Goal: Transaction & Acquisition: Book appointment/travel/reservation

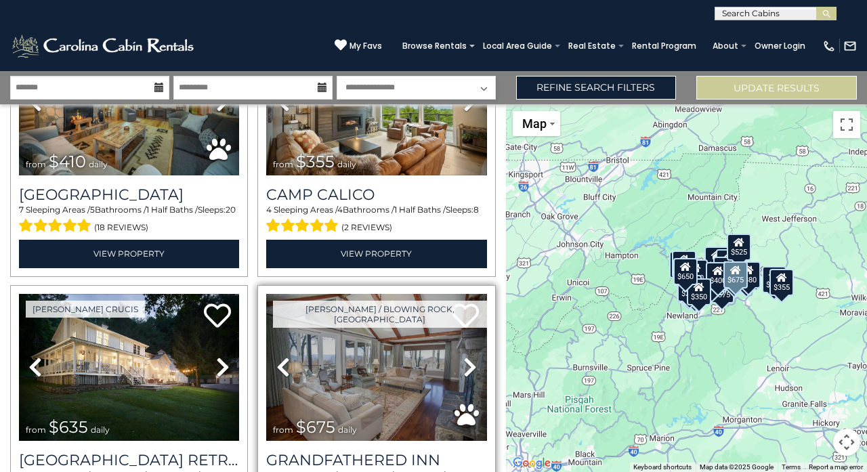
scroll to position [3693, 0]
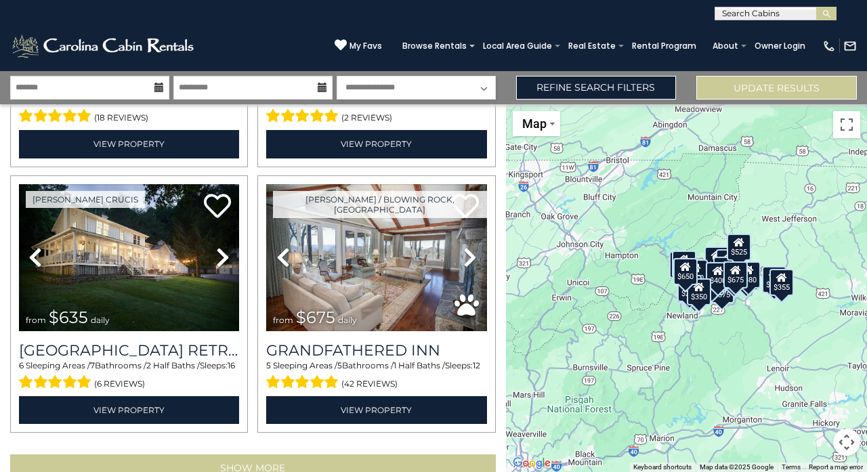
click at [343, 454] on button "Show More" at bounding box center [253, 467] width 486 height 27
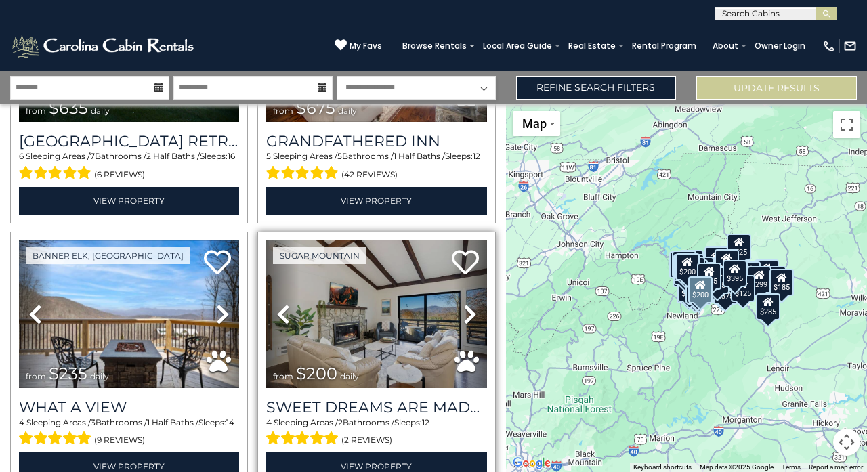
scroll to position [3906, 0]
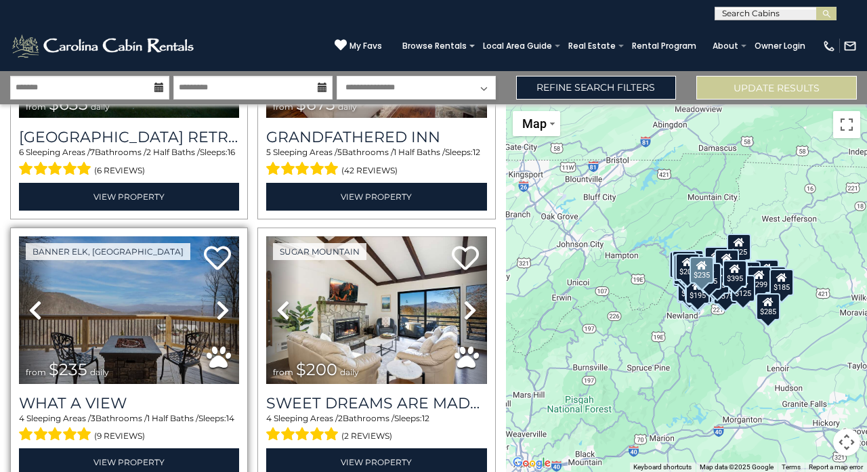
click at [105, 238] on img at bounding box center [129, 310] width 220 height 148
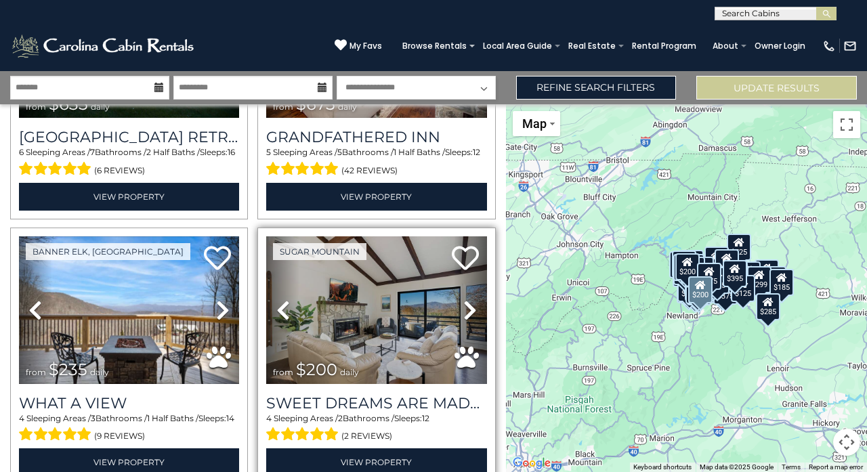
click at [406, 262] on img at bounding box center [376, 310] width 220 height 148
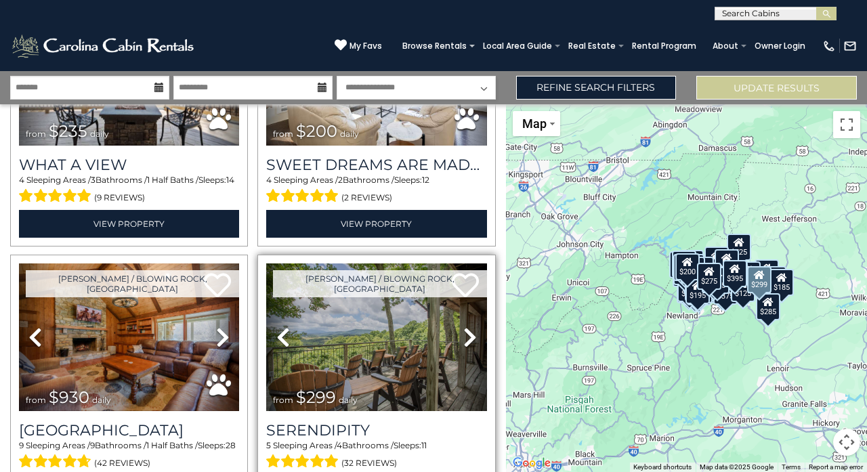
scroll to position [4156, 0]
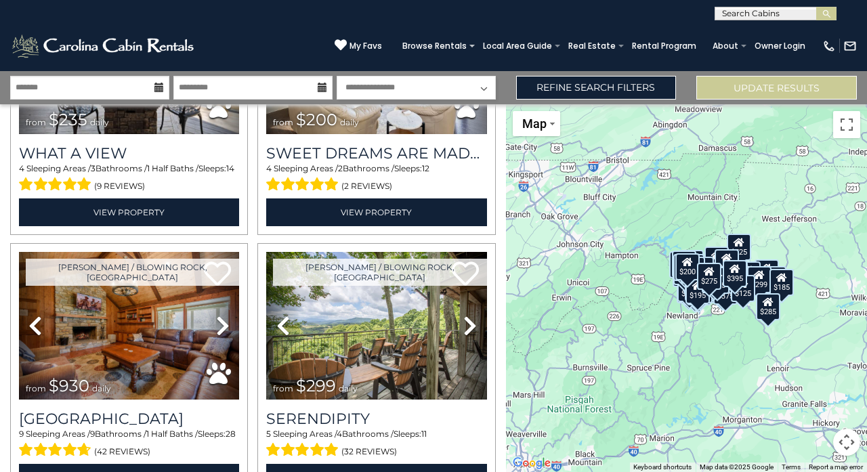
click at [662, 320] on div "$300 $349 $325 $225 $375 $480 $400 $451 $1,095 $525 $315 $315 $330 $400 $355 $7…" at bounding box center [686, 288] width 361 height 368
click at [853, 123] on button "Toggle fullscreen view" at bounding box center [846, 124] width 27 height 27
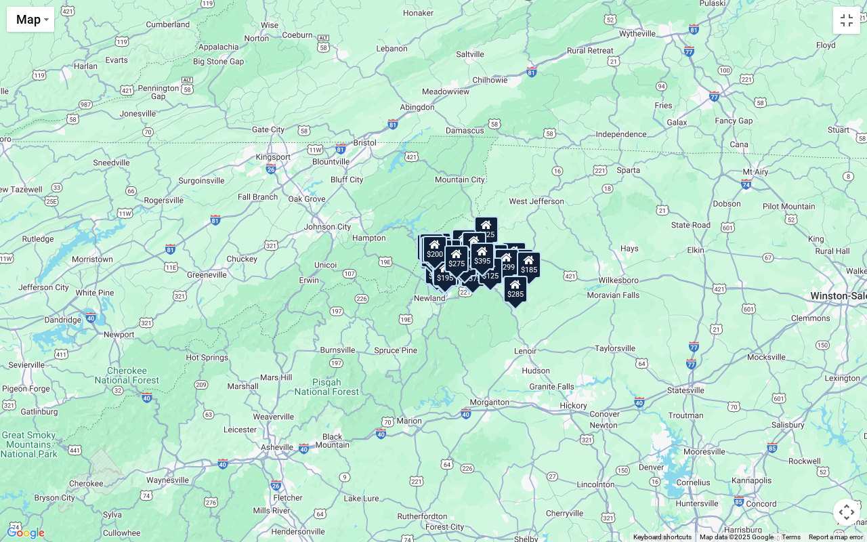
click at [842, 471] on button "Map camera controls" at bounding box center [846, 511] width 27 height 27
click at [817, 445] on button "Zoom in" at bounding box center [812, 444] width 27 height 27
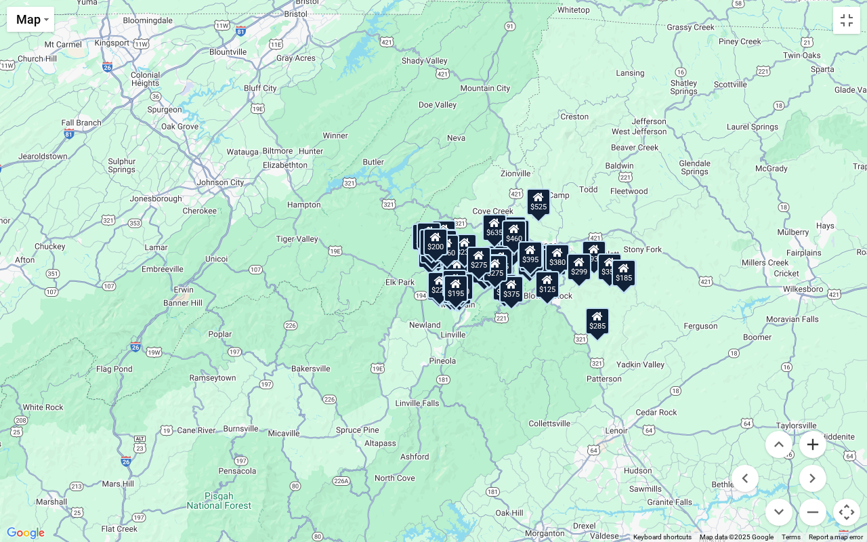
click at [817, 445] on button "Zoom in" at bounding box center [812, 444] width 27 height 27
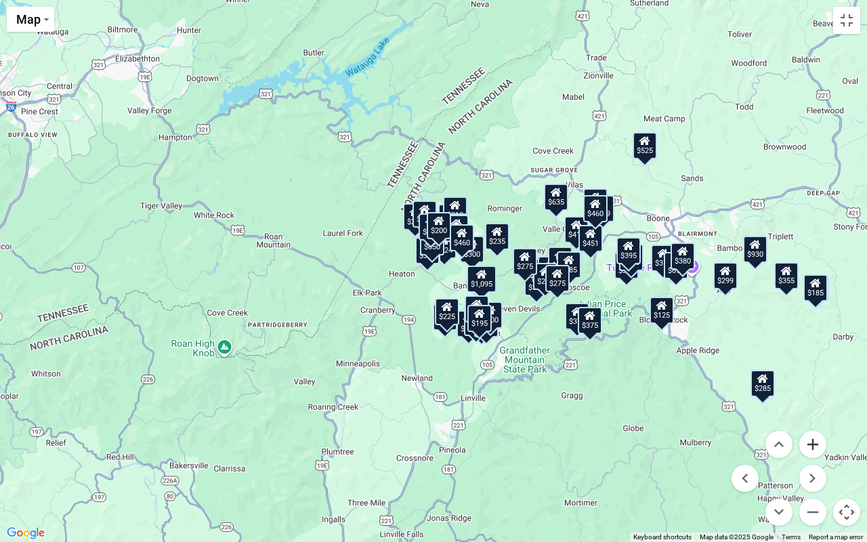
click at [813, 446] on button "Zoom in" at bounding box center [812, 444] width 27 height 27
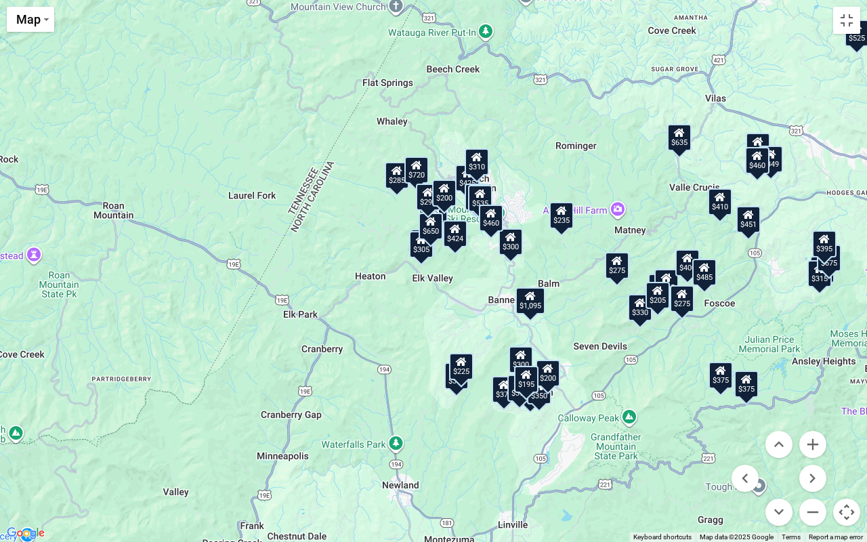
drag, startPoint x: 766, startPoint y: 437, endPoint x: 612, endPoint y: 427, distance: 154.8
click at [623, 427] on div "$300 $349 $325 $225 $375 $480 $400 $451 $1,095 $525 $315 $315 $330 $400 $355 $7…" at bounding box center [433, 271] width 867 height 542
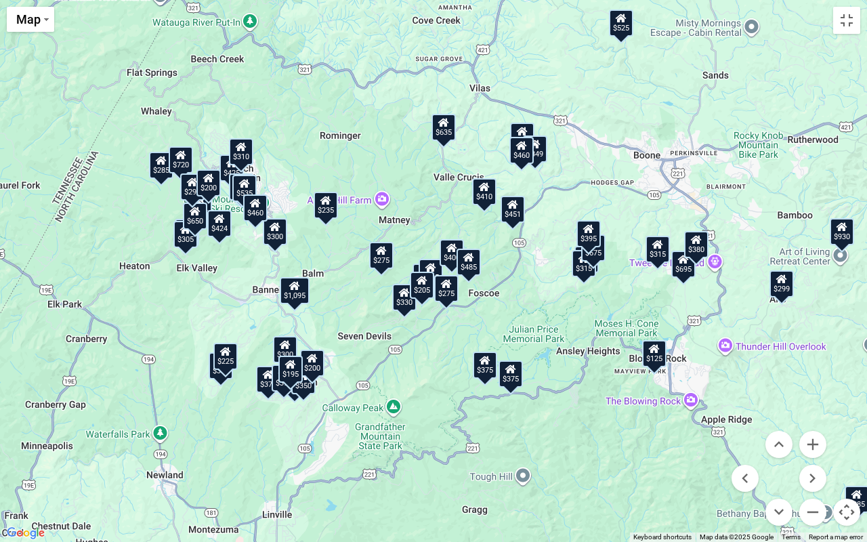
drag, startPoint x: 610, startPoint y: 427, endPoint x: 373, endPoint y: 416, distance: 237.3
click at [373, 416] on div "$300 $349 $325 $225 $375 $480 $400 $451 $1,095 $525 $315 $315 $330 $400 $355 $7…" at bounding box center [433, 271] width 867 height 542
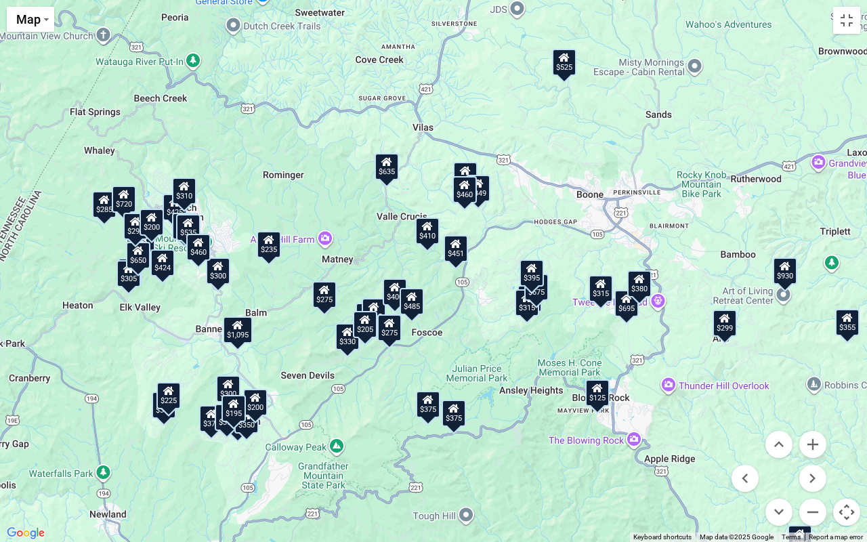
drag, startPoint x: 761, startPoint y: 208, endPoint x: 703, endPoint y: 249, distance: 71.4
click at [703, 249] on div "$300 $349 $325 $225 $375 $480 $400 $451 $1,095 $525 $315 $315 $330 $400 $355 $7…" at bounding box center [433, 271] width 867 height 542
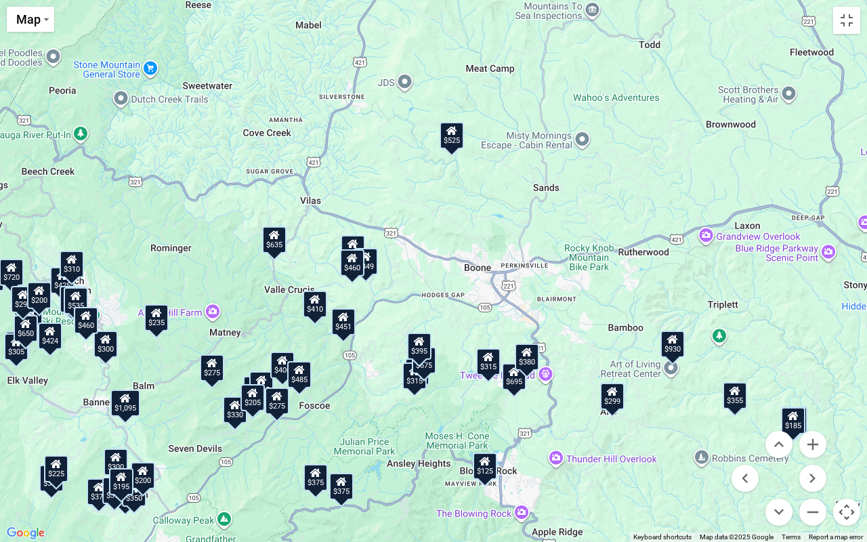
drag, startPoint x: 698, startPoint y: 221, endPoint x: 587, endPoint y: 293, distance: 132.2
click at [587, 293] on div "$300 $349 $325 $225 $375 $480 $400 $451 $1,095 $525 $315 $315 $330 $400 $355 $7…" at bounding box center [433, 271] width 867 height 542
click at [795, 425] on div "$185" at bounding box center [793, 420] width 24 height 27
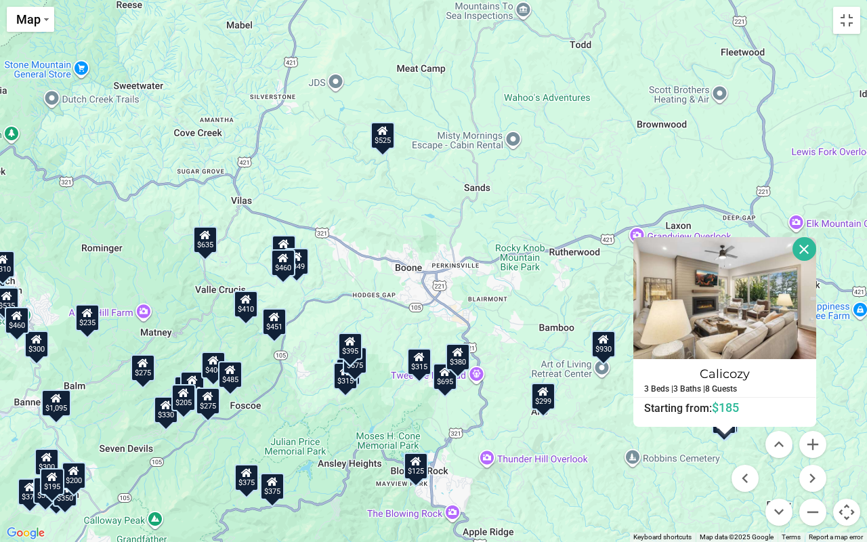
click at [421, 471] on div "$125" at bounding box center [416, 465] width 24 height 27
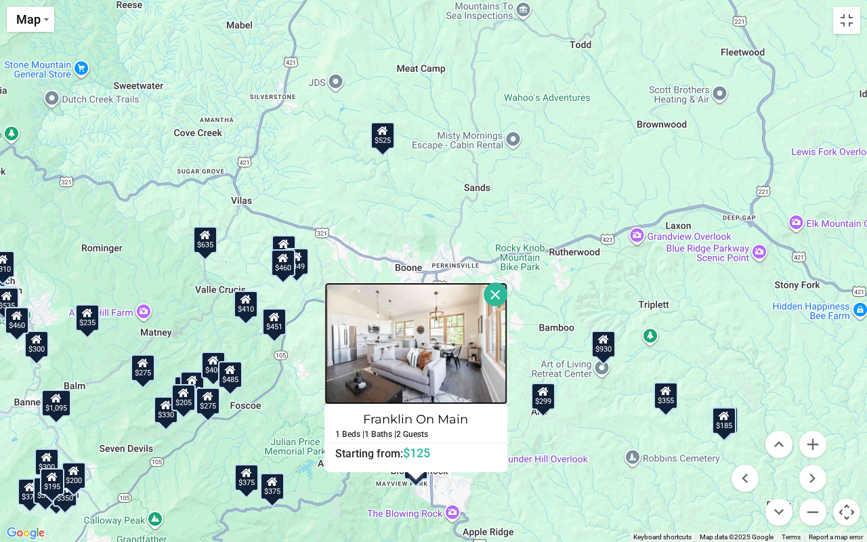
click at [455, 353] on img at bounding box center [415, 343] width 183 height 122
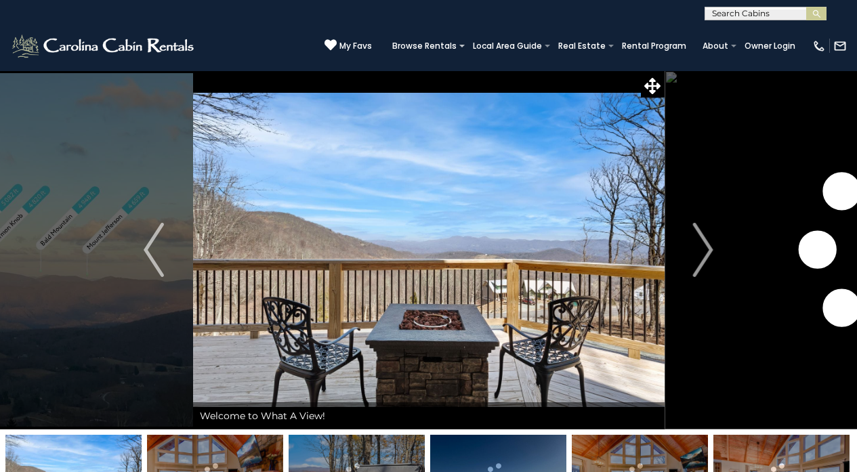
scroll to position [3, 0]
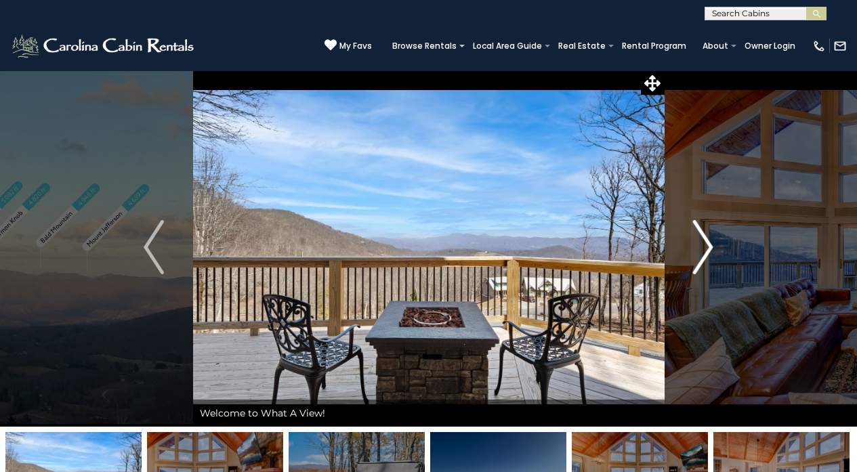
click at [698, 232] on img "Next" at bounding box center [703, 247] width 20 height 54
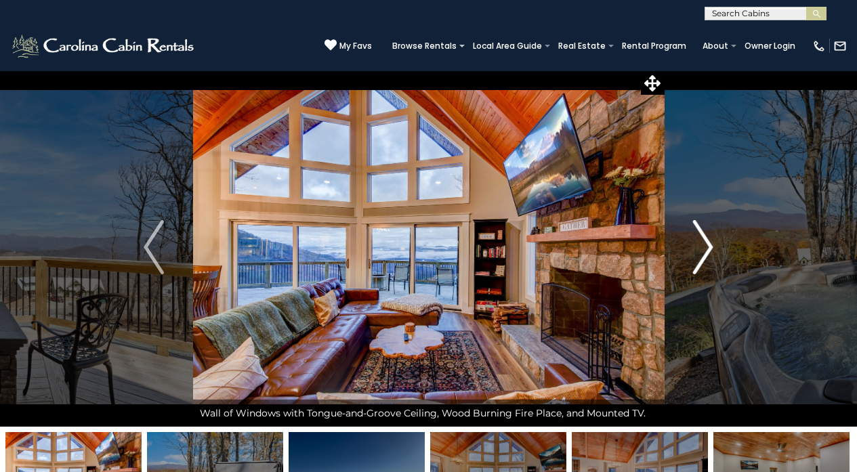
click at [698, 232] on img "Next" at bounding box center [703, 247] width 20 height 54
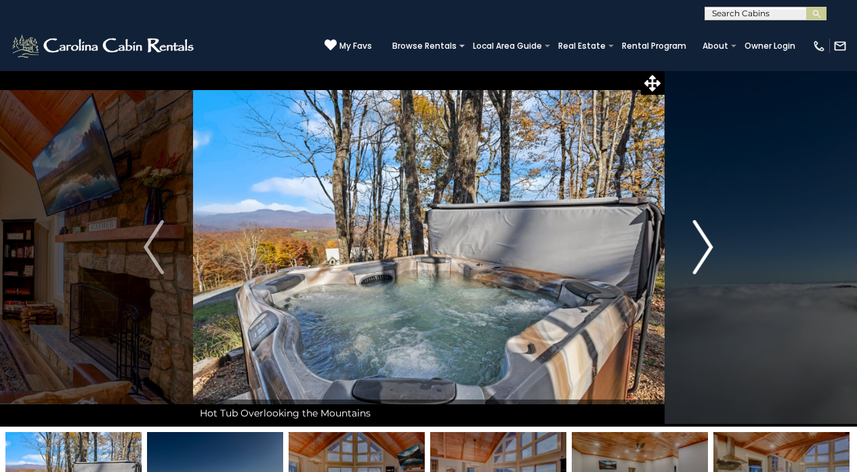
click at [698, 232] on img "Next" at bounding box center [703, 247] width 20 height 54
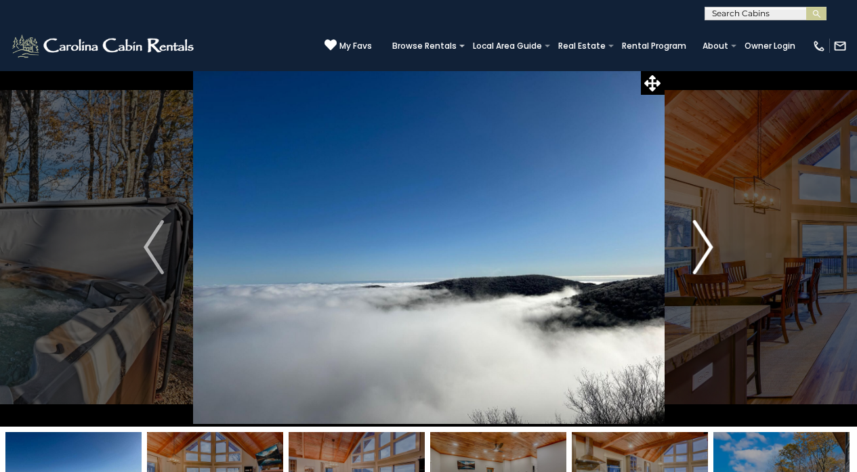
click at [698, 232] on img "Next" at bounding box center [703, 247] width 20 height 54
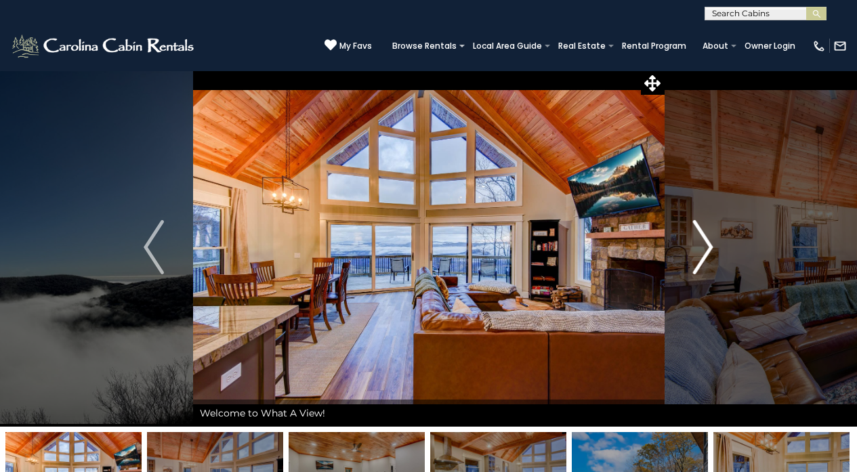
click at [698, 232] on img "Next" at bounding box center [703, 247] width 20 height 54
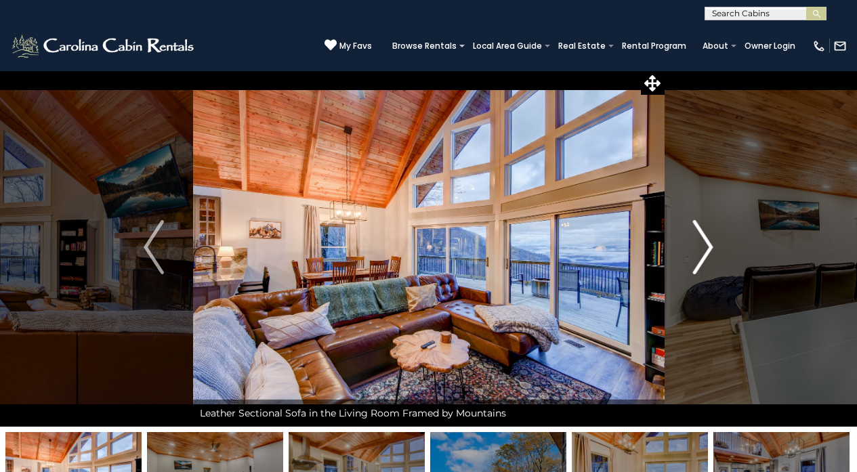
click at [698, 232] on img "Next" at bounding box center [703, 247] width 20 height 54
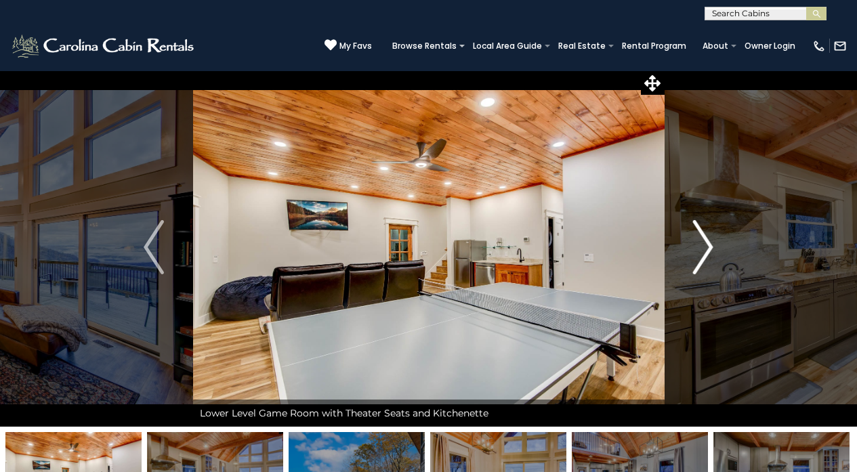
click at [698, 232] on img "Next" at bounding box center [703, 247] width 20 height 54
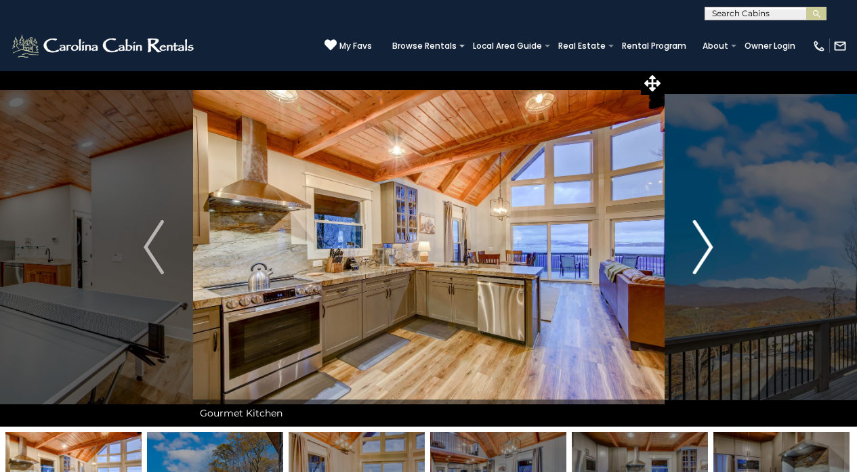
click at [698, 232] on img "Next" at bounding box center [703, 247] width 20 height 54
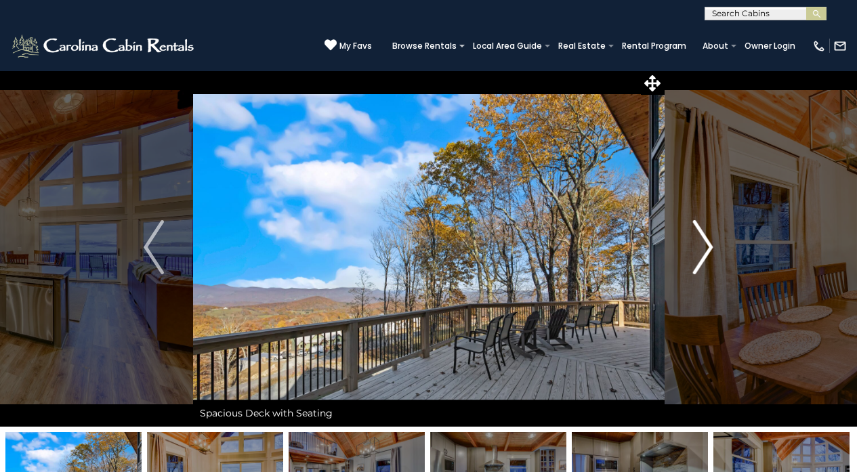
click at [698, 232] on img "Next" at bounding box center [703, 247] width 20 height 54
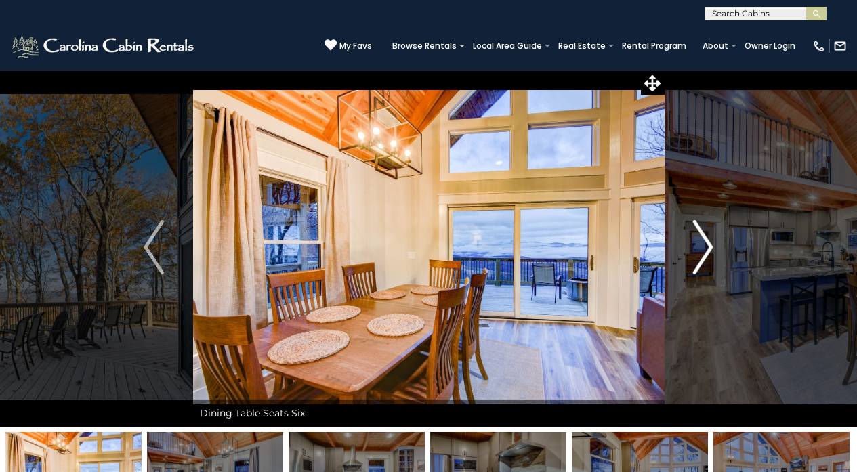
click at [698, 232] on img "Next" at bounding box center [703, 247] width 20 height 54
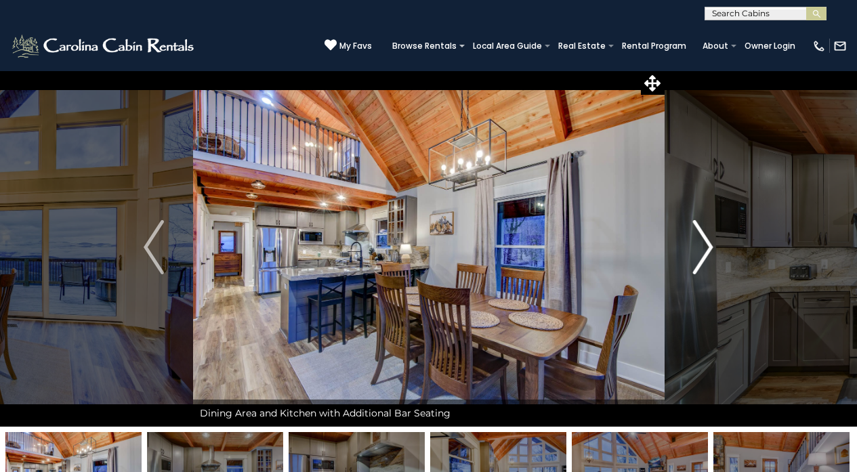
click at [698, 232] on img "Next" at bounding box center [703, 247] width 20 height 54
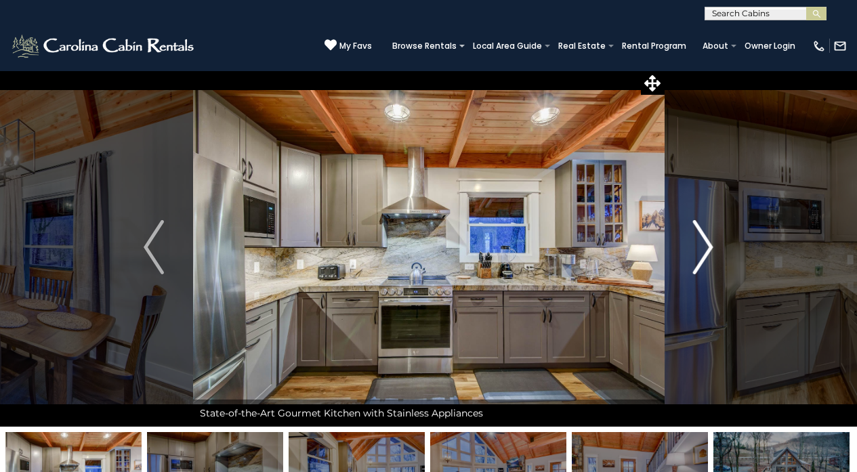
click at [698, 232] on img "Next" at bounding box center [703, 247] width 20 height 54
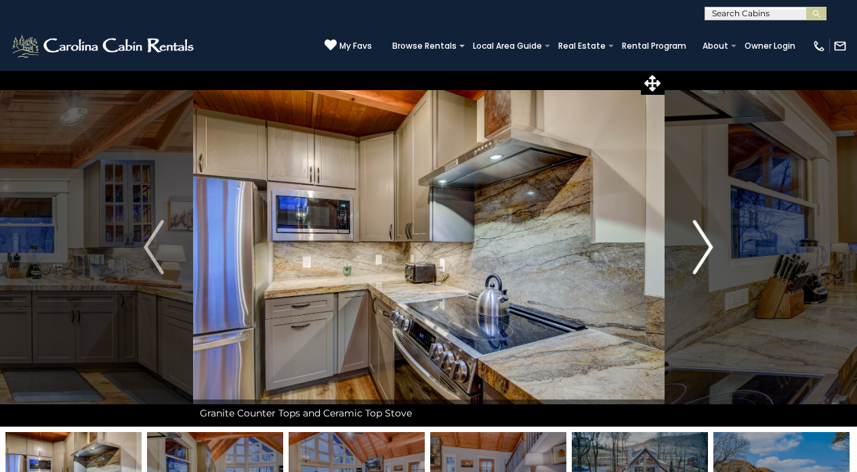
click at [698, 232] on img "Next" at bounding box center [703, 247] width 20 height 54
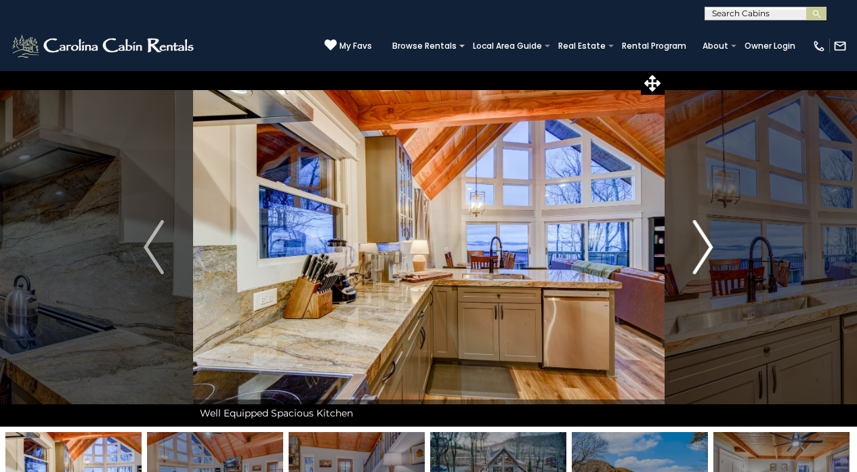
click at [698, 232] on img "Next" at bounding box center [703, 247] width 20 height 54
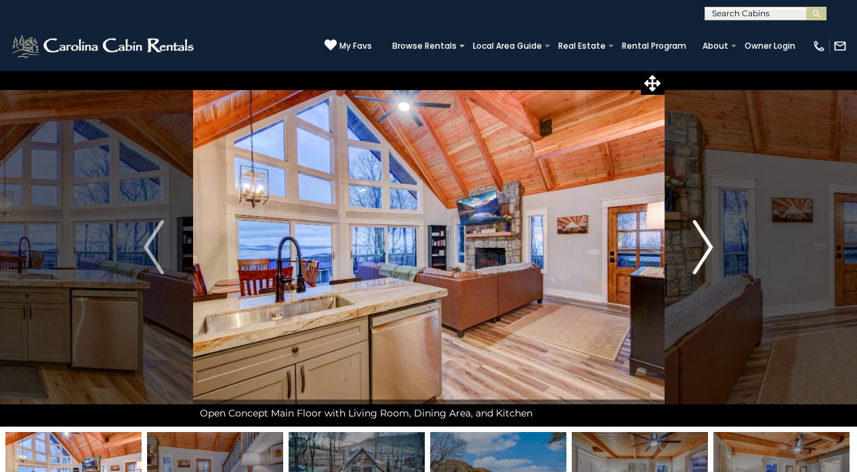
click at [698, 232] on img "Next" at bounding box center [703, 247] width 20 height 54
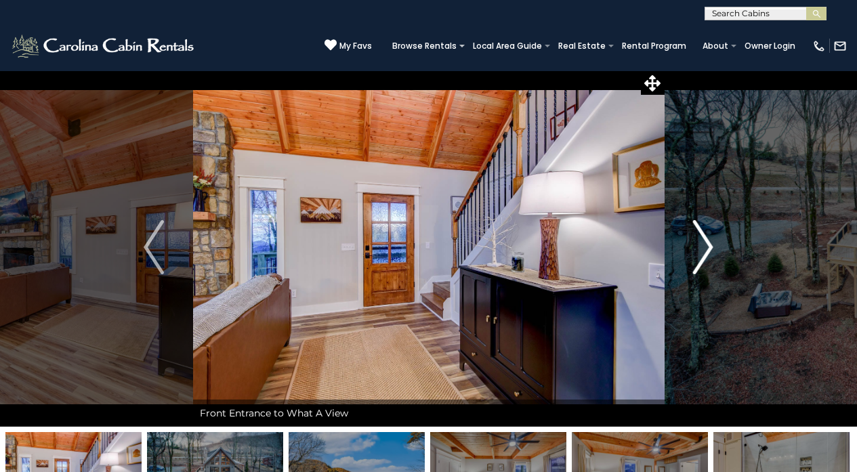
click at [698, 232] on img "Next" at bounding box center [703, 247] width 20 height 54
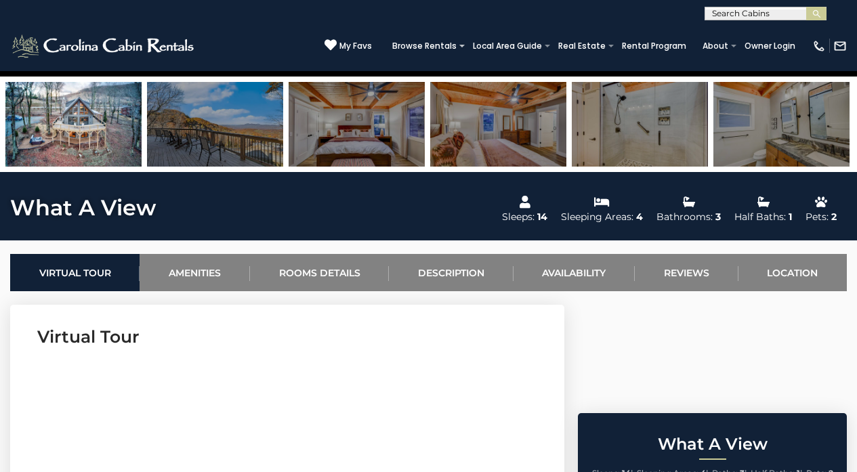
scroll to position [0, 0]
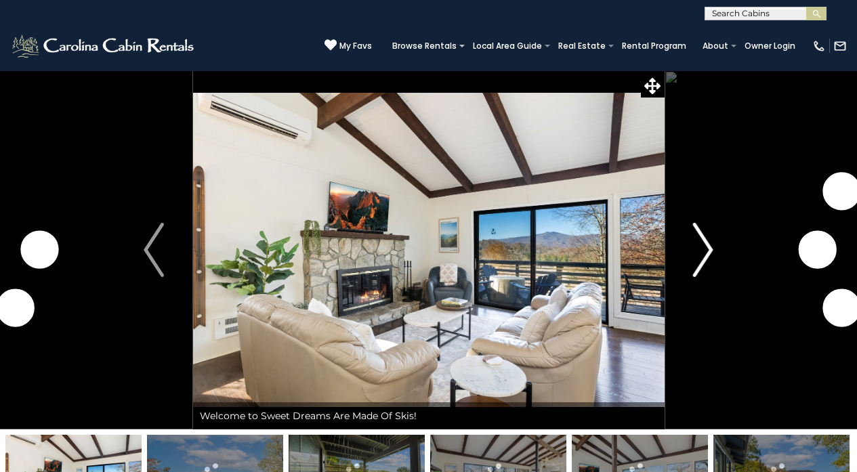
click at [700, 245] on img "Next" at bounding box center [703, 250] width 20 height 54
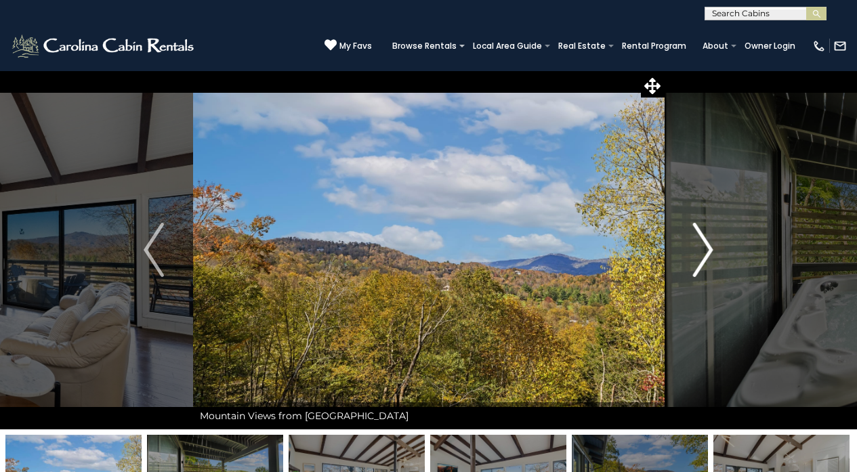
click at [700, 245] on img "Next" at bounding box center [703, 250] width 20 height 54
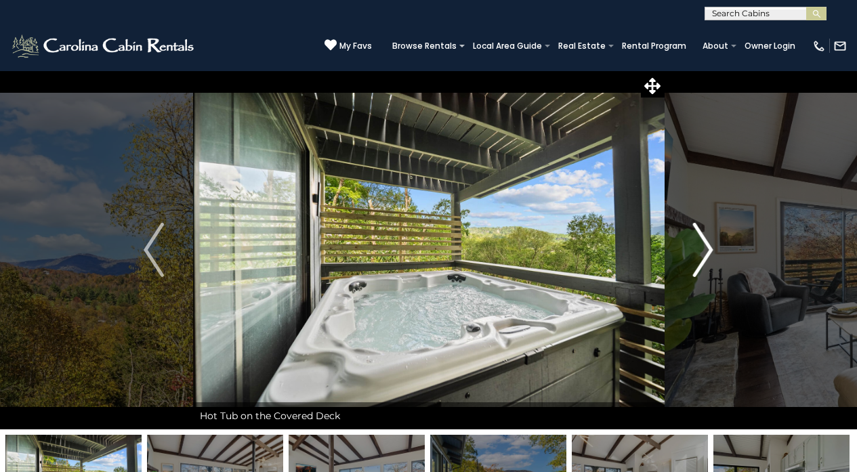
click at [700, 245] on img "Next" at bounding box center [703, 250] width 20 height 54
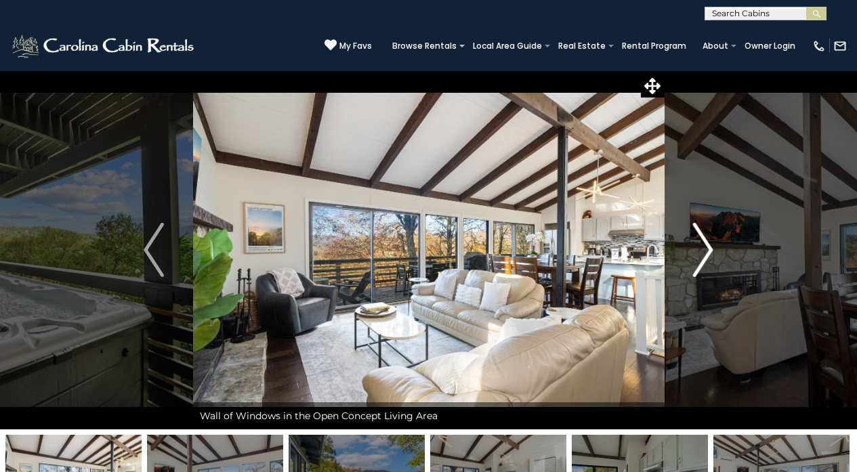
click at [700, 245] on img "Next" at bounding box center [703, 250] width 20 height 54
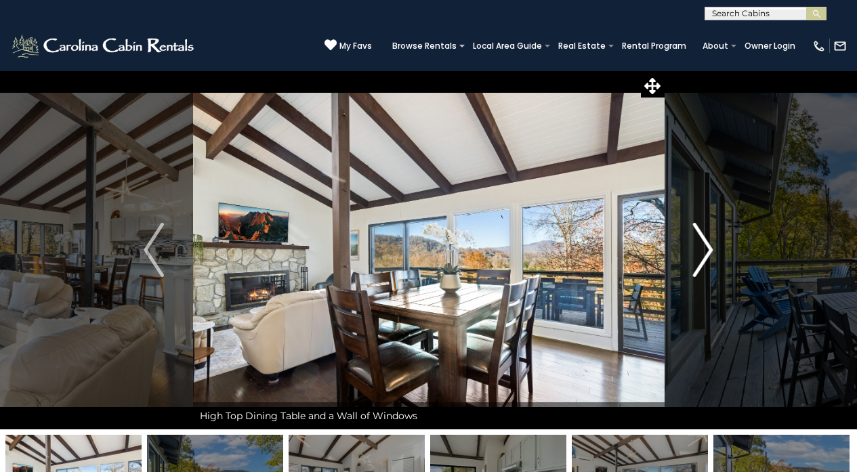
click at [700, 245] on img "Next" at bounding box center [703, 250] width 20 height 54
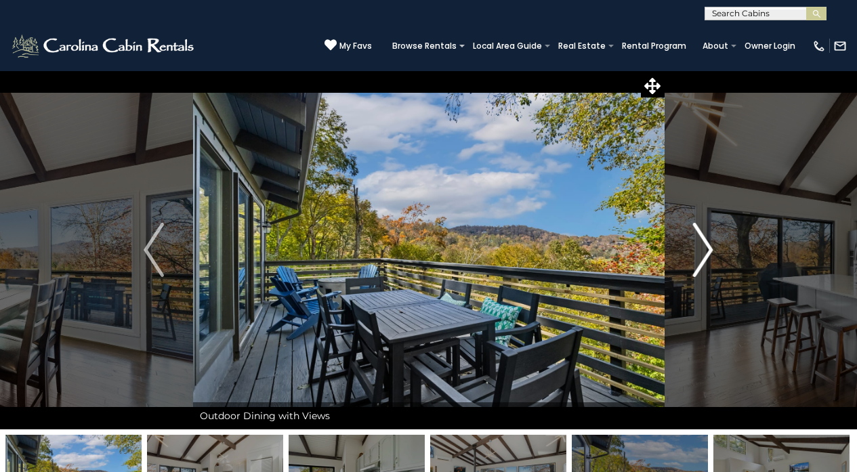
click at [700, 245] on img "Next" at bounding box center [703, 250] width 20 height 54
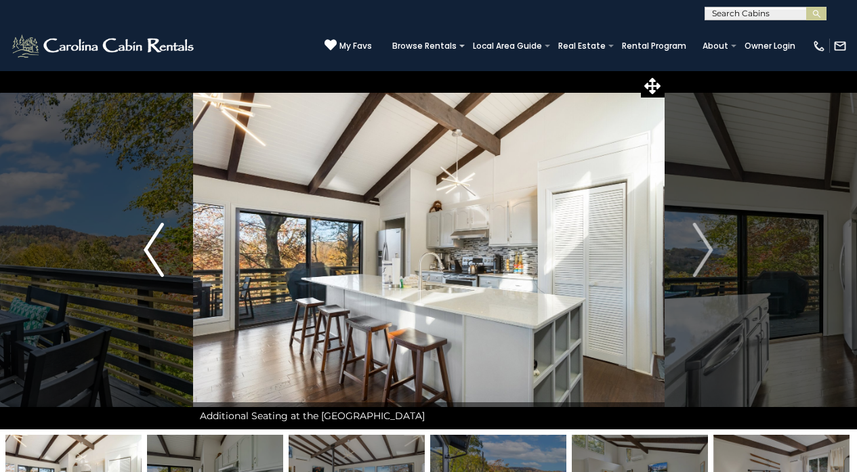
click at [154, 249] on img "Previous" at bounding box center [154, 250] width 20 height 54
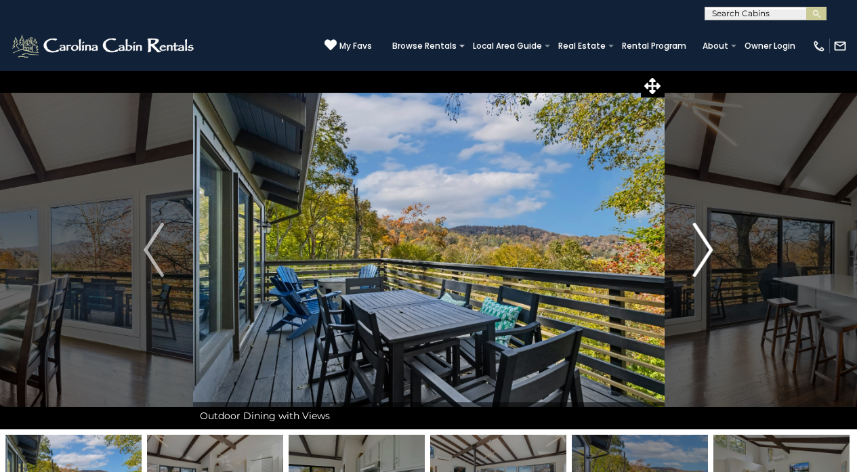
click at [710, 244] on img "Next" at bounding box center [703, 250] width 20 height 54
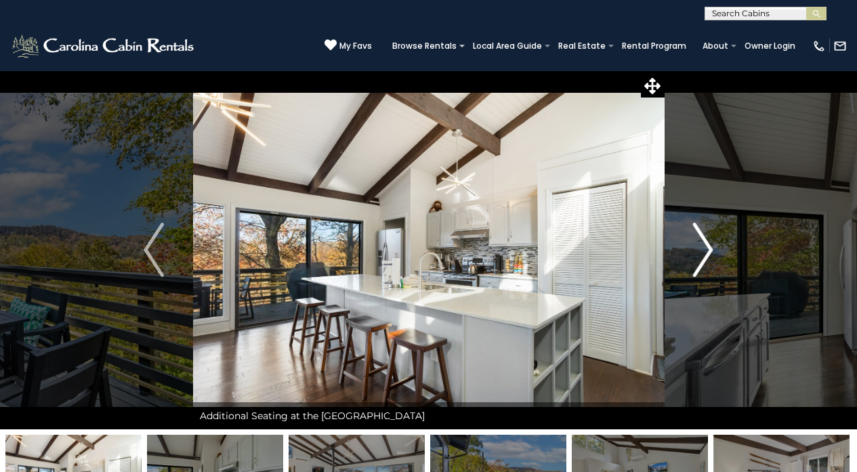
click at [710, 244] on img "Next" at bounding box center [703, 250] width 20 height 54
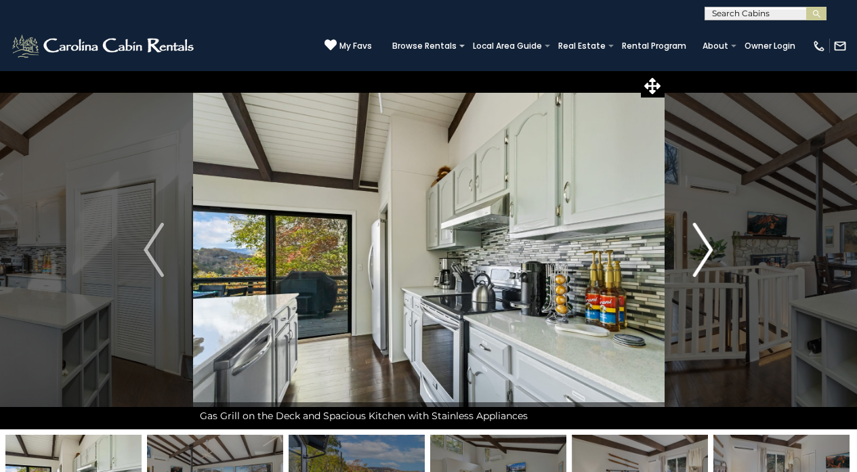
click at [710, 244] on img "Next" at bounding box center [703, 250] width 20 height 54
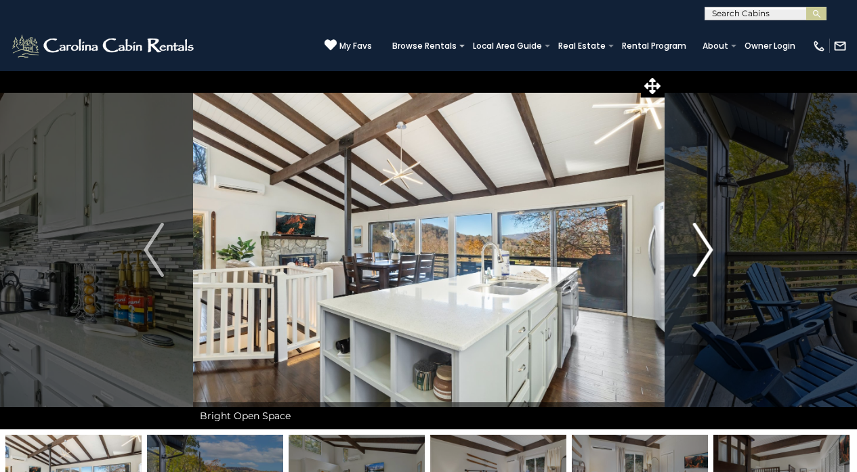
click at [710, 244] on img "Next" at bounding box center [703, 250] width 20 height 54
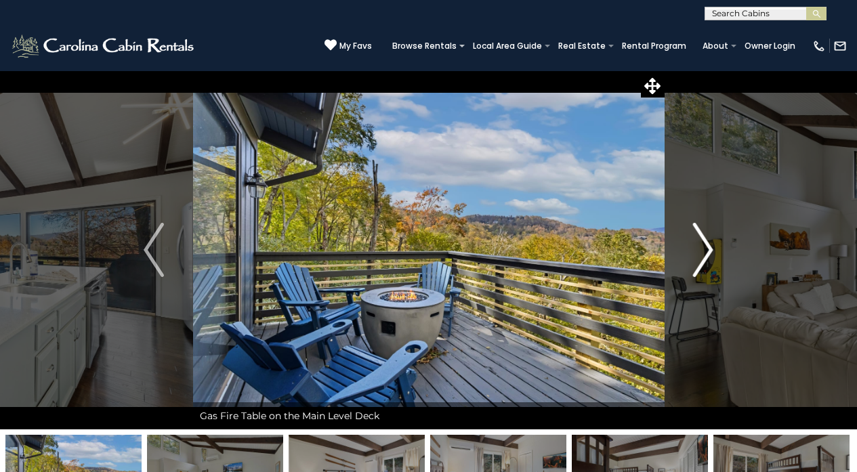
click at [710, 244] on img "Next" at bounding box center [703, 250] width 20 height 54
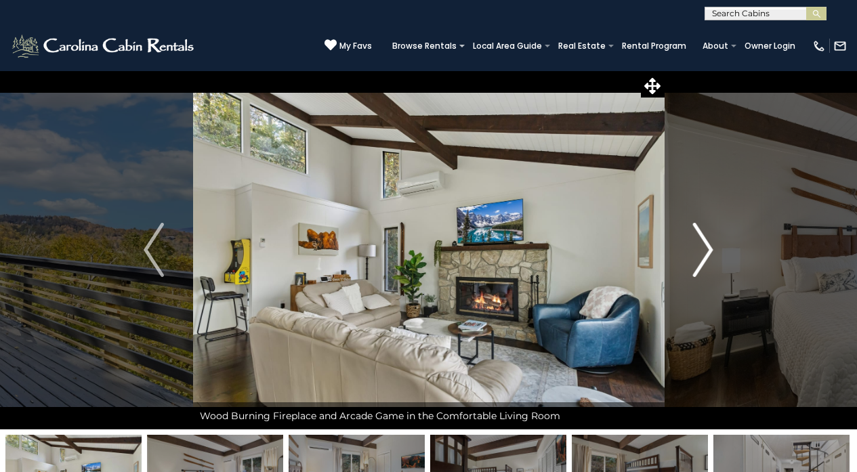
click at [710, 244] on img "Next" at bounding box center [703, 250] width 20 height 54
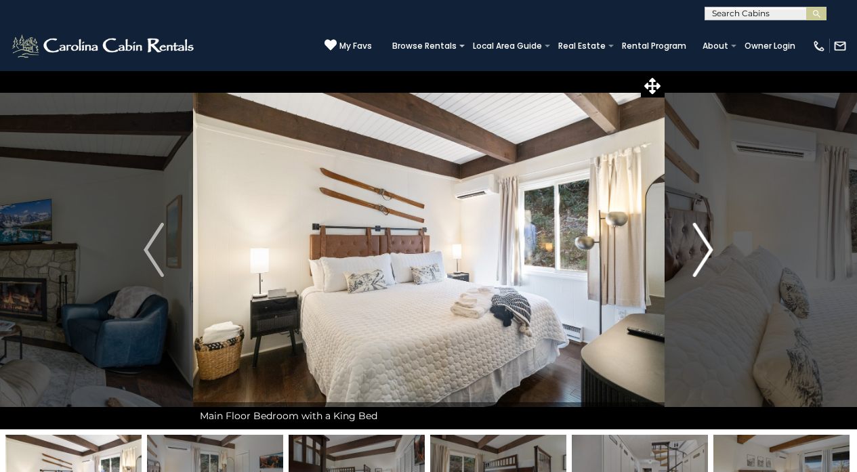
click at [710, 244] on img "Next" at bounding box center [703, 250] width 20 height 54
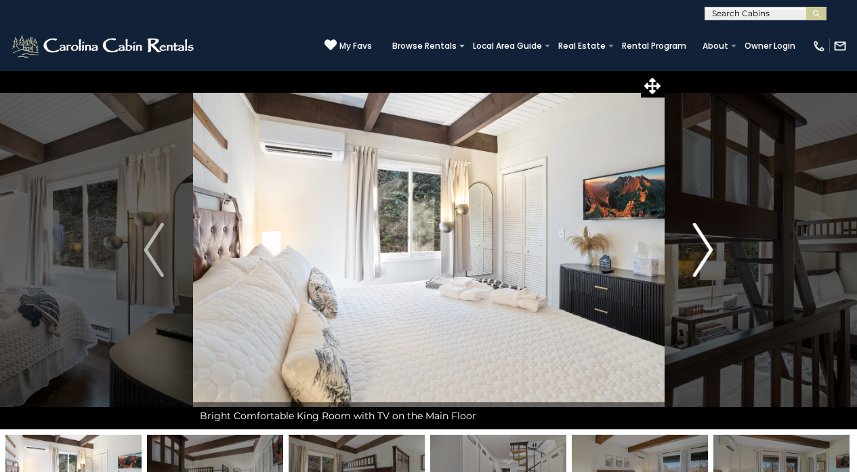
click at [710, 244] on img "Next" at bounding box center [703, 250] width 20 height 54
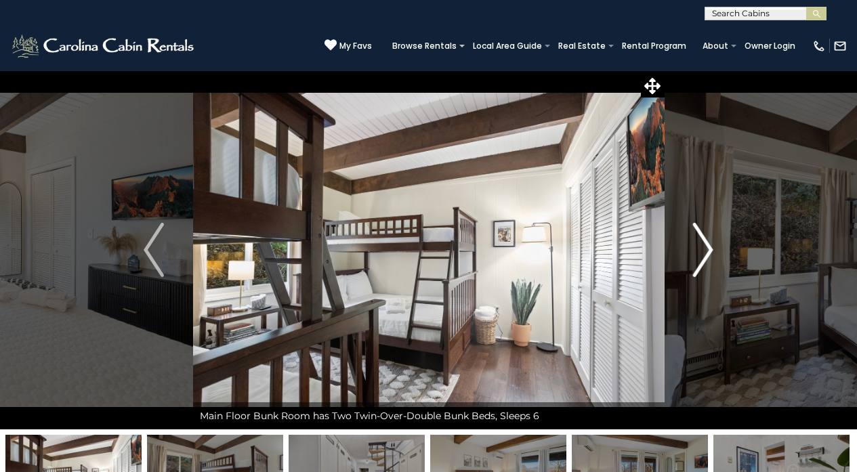
click at [710, 244] on img "Next" at bounding box center [703, 250] width 20 height 54
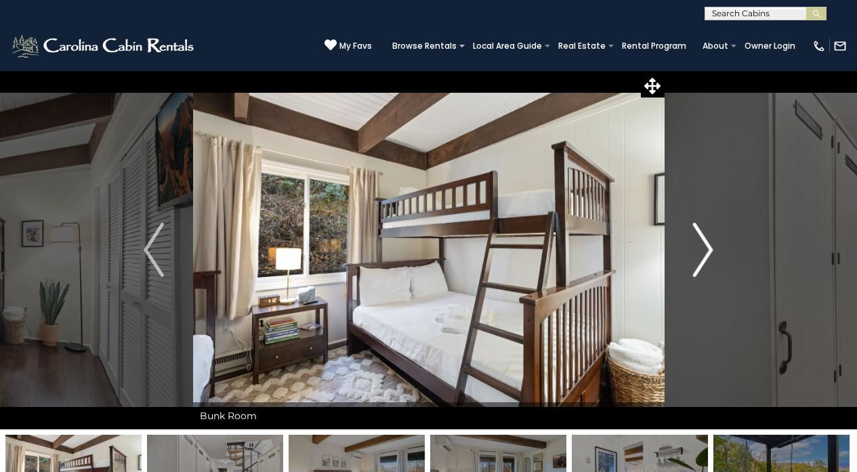
click at [710, 244] on img "Next" at bounding box center [703, 250] width 20 height 54
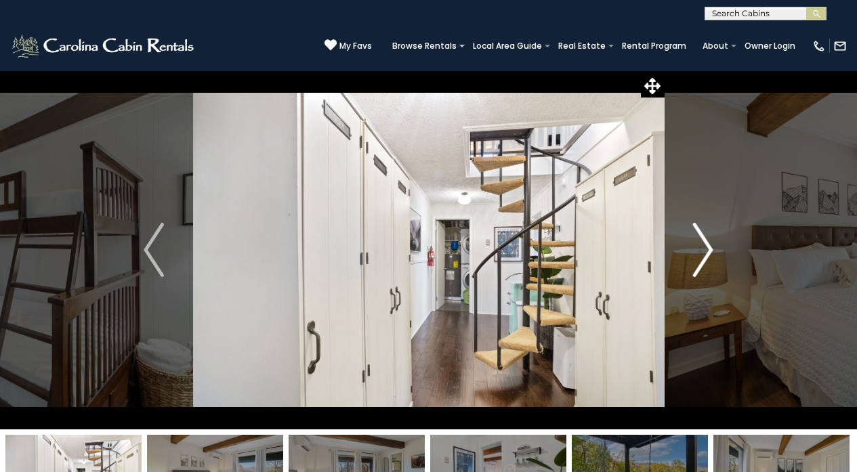
click at [710, 244] on img "Next" at bounding box center [703, 250] width 20 height 54
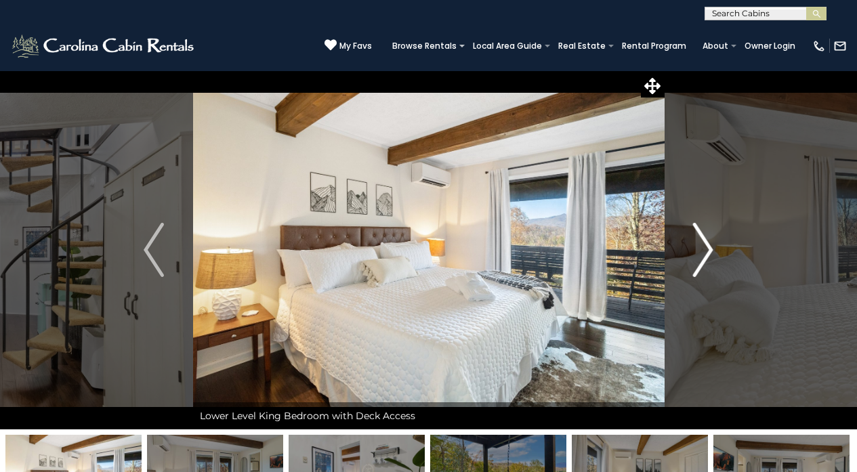
click at [710, 244] on img "Next" at bounding box center [703, 250] width 20 height 54
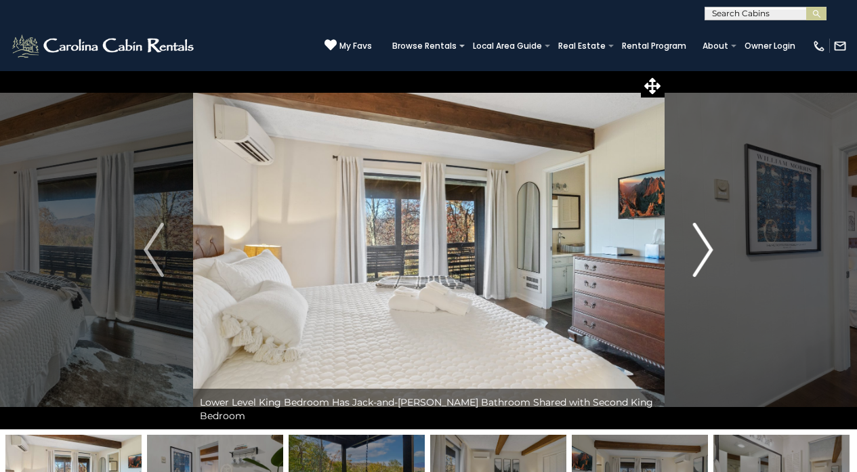
click at [710, 244] on img "Next" at bounding box center [703, 250] width 20 height 54
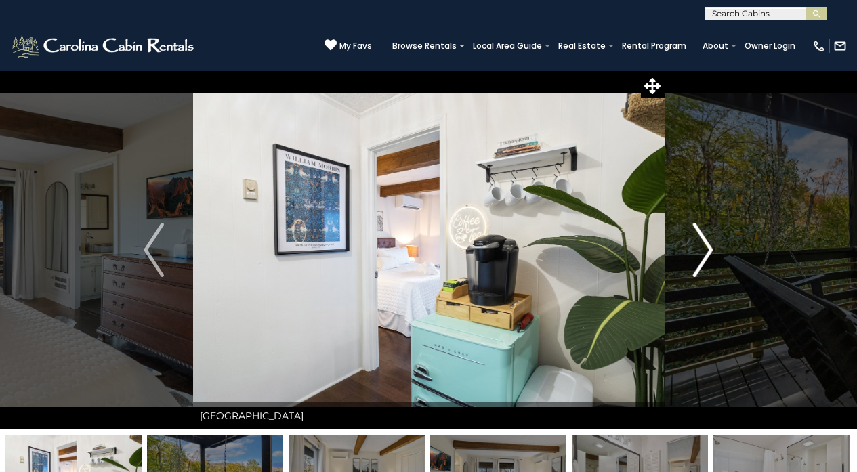
click at [710, 244] on img "Next" at bounding box center [703, 250] width 20 height 54
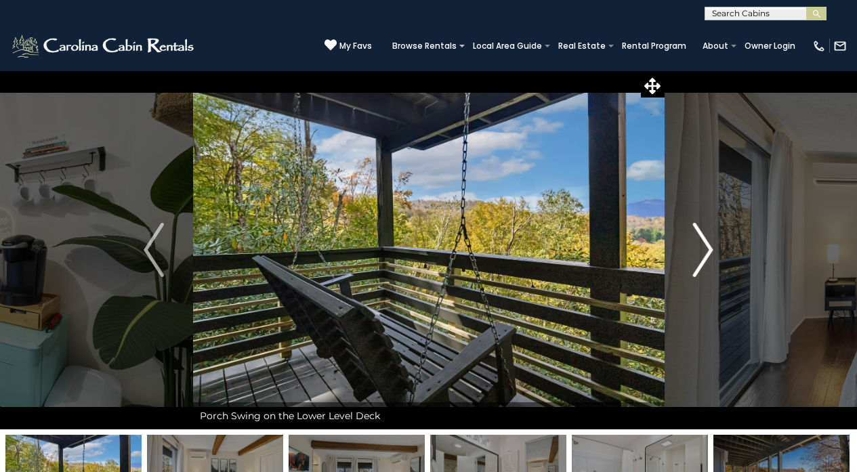
click at [710, 244] on img "Next" at bounding box center [703, 250] width 20 height 54
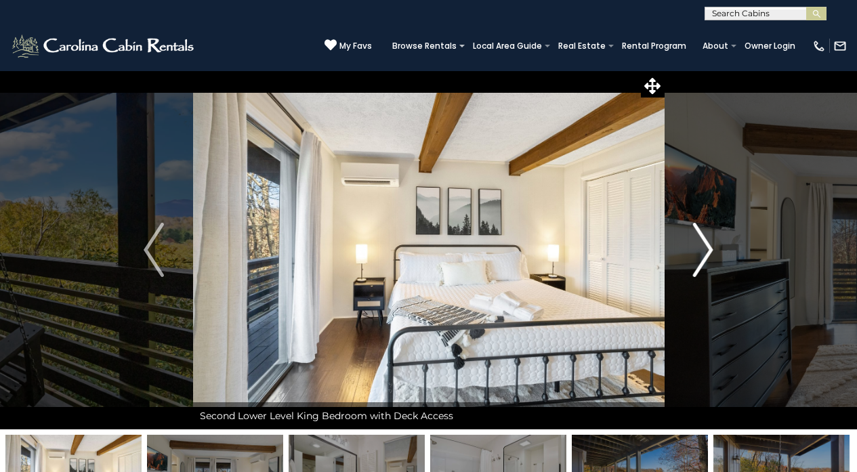
click at [710, 244] on img "Next" at bounding box center [703, 250] width 20 height 54
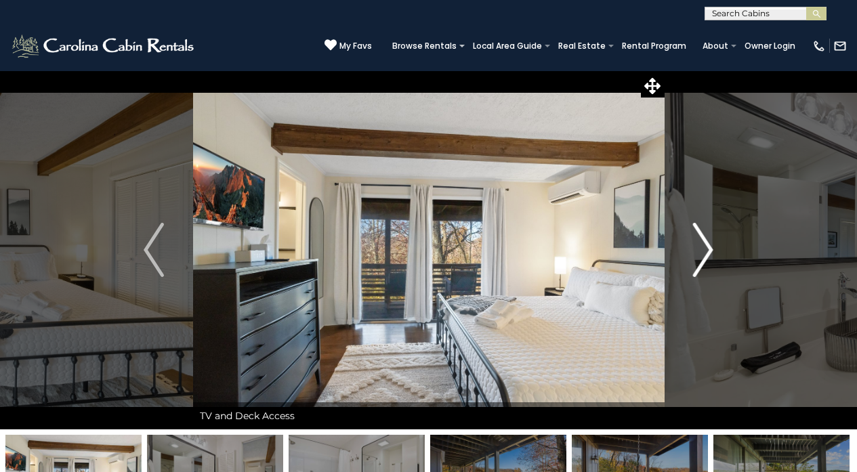
click at [710, 244] on img "Next" at bounding box center [703, 250] width 20 height 54
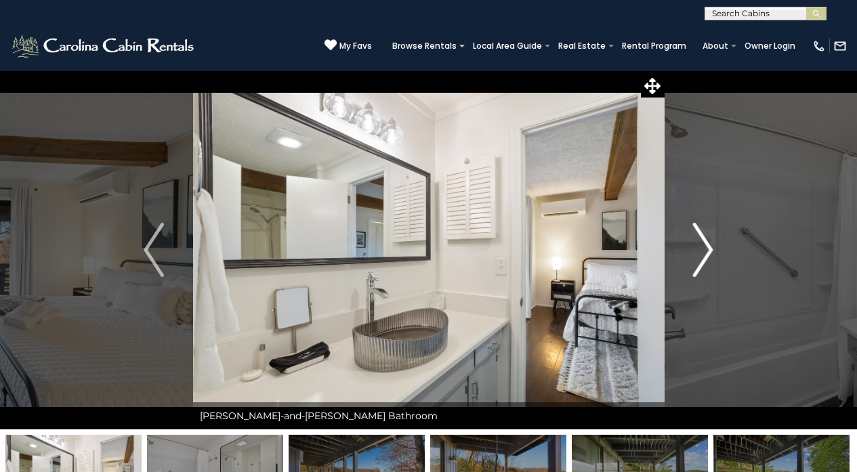
click at [710, 244] on img "Next" at bounding box center [703, 250] width 20 height 54
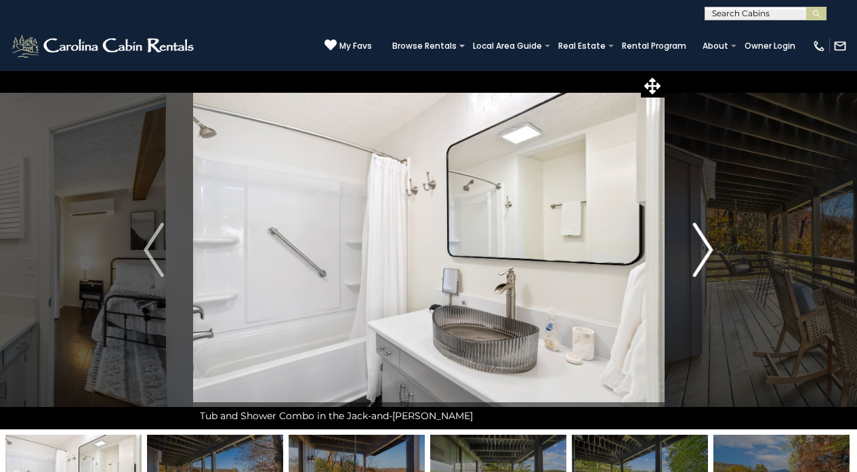
click at [710, 244] on img "Next" at bounding box center [703, 250] width 20 height 54
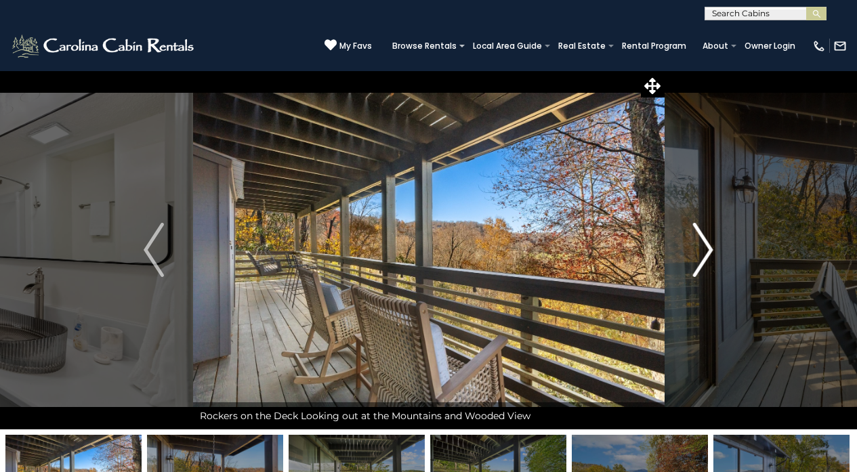
click at [710, 244] on img "Next" at bounding box center [703, 250] width 20 height 54
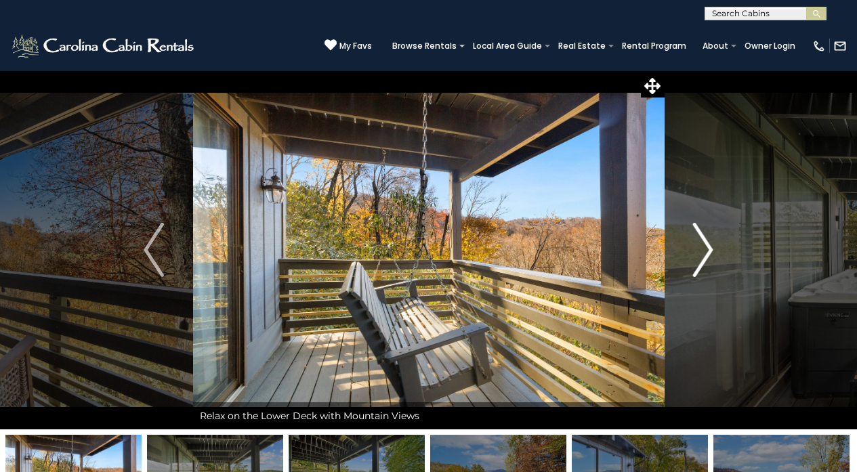
click at [710, 244] on img "Next" at bounding box center [703, 250] width 20 height 54
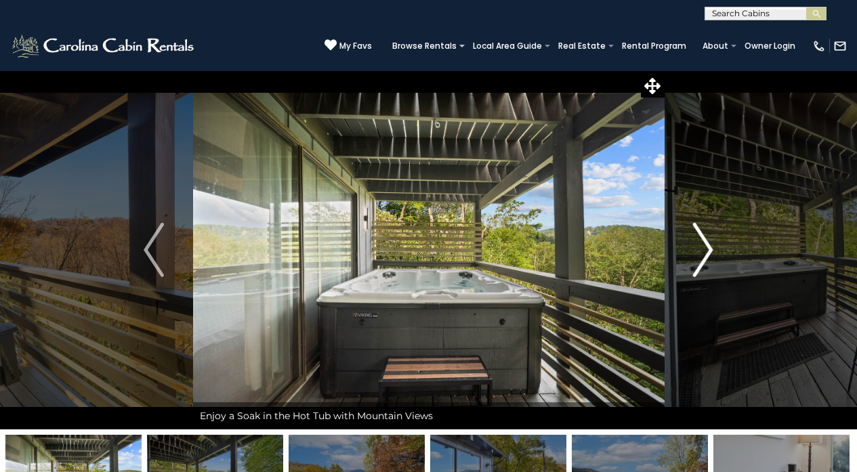
click at [710, 244] on img "Next" at bounding box center [703, 250] width 20 height 54
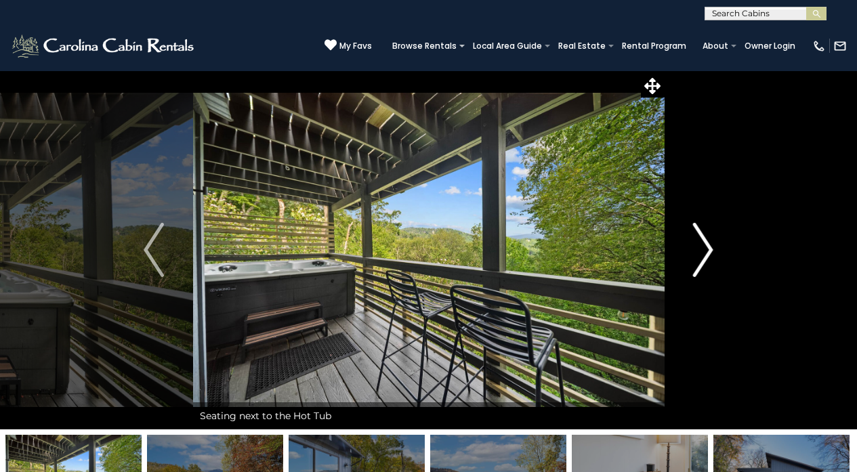
click at [710, 244] on img "Next" at bounding box center [703, 250] width 20 height 54
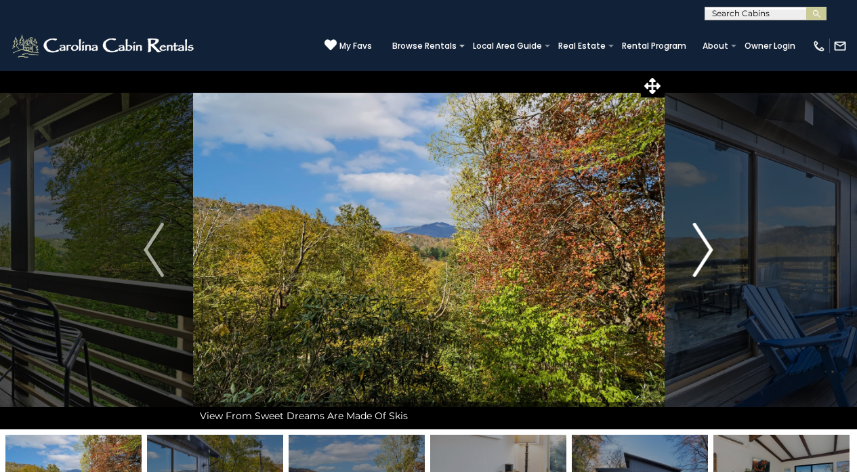
click at [710, 244] on img "Next" at bounding box center [703, 250] width 20 height 54
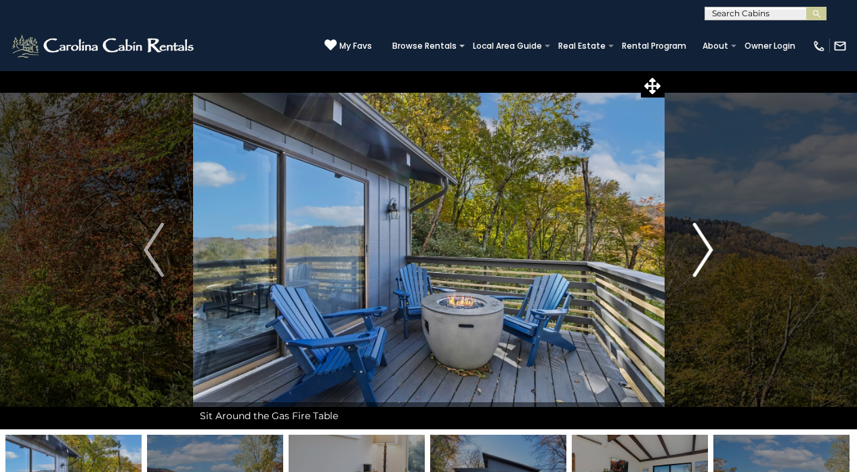
click at [710, 244] on img "Next" at bounding box center [703, 250] width 20 height 54
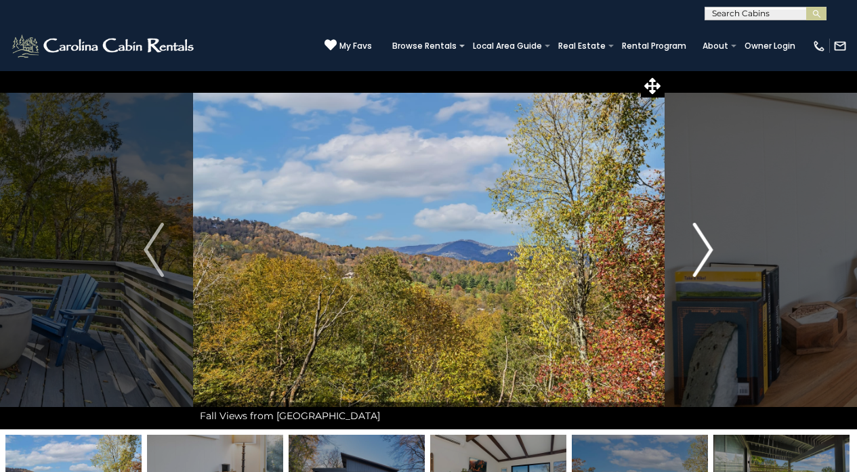
click at [710, 244] on img "Next" at bounding box center [703, 250] width 20 height 54
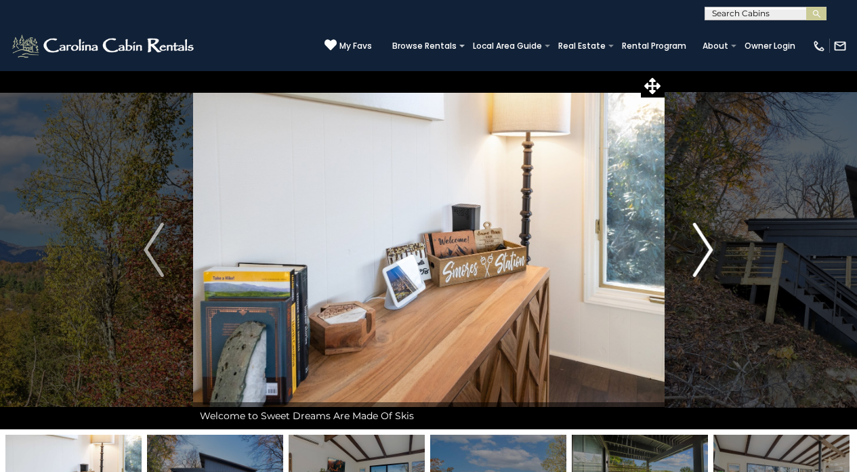
click at [710, 244] on img "Next" at bounding box center [703, 250] width 20 height 54
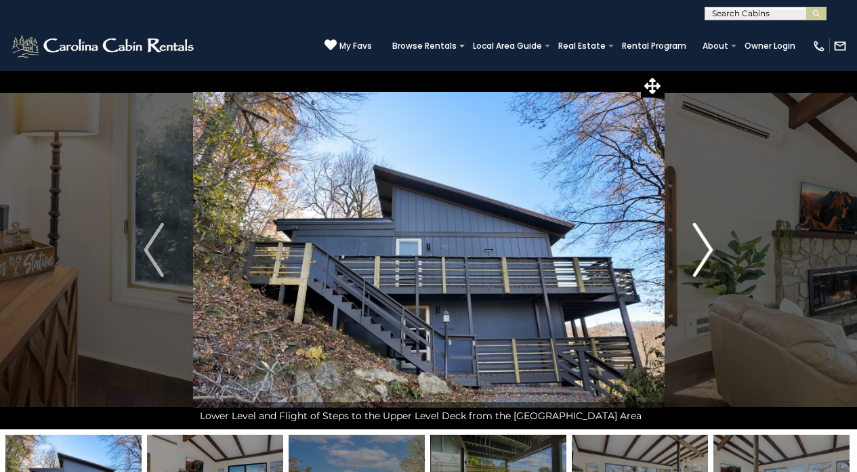
click at [710, 244] on img "Next" at bounding box center [703, 250] width 20 height 54
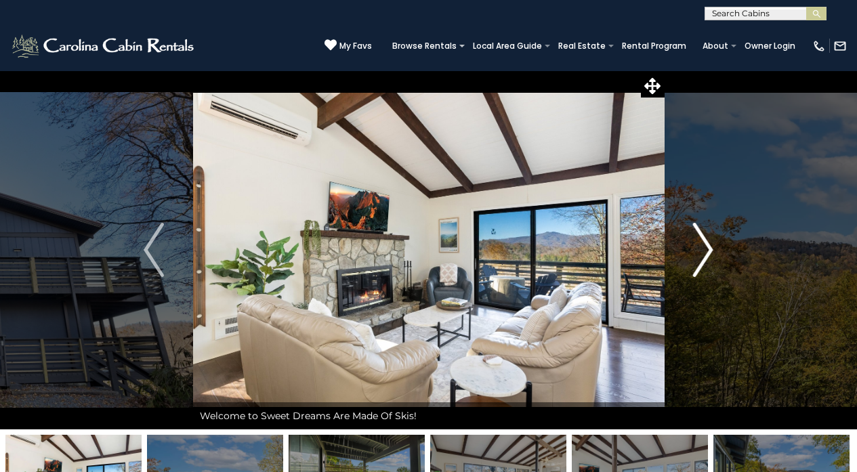
click at [710, 244] on img "Next" at bounding box center [703, 250] width 20 height 54
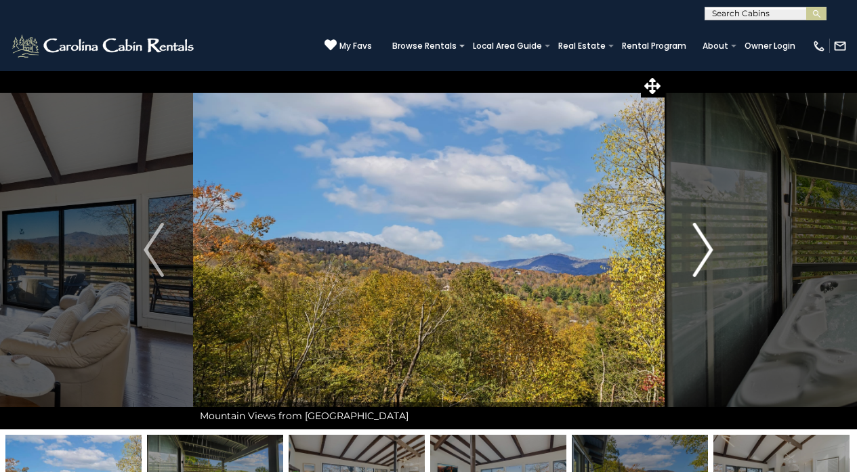
click at [710, 244] on img "Next" at bounding box center [703, 250] width 20 height 54
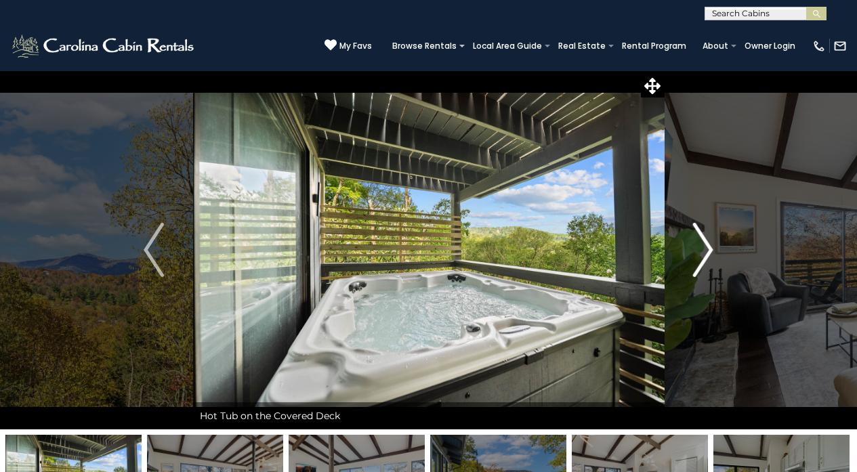
click at [710, 244] on img "Next" at bounding box center [703, 250] width 20 height 54
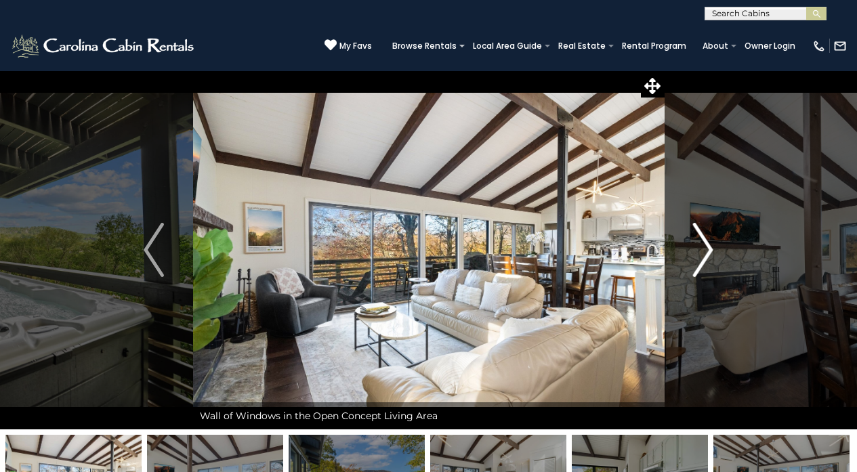
click at [710, 244] on img "Next" at bounding box center [703, 250] width 20 height 54
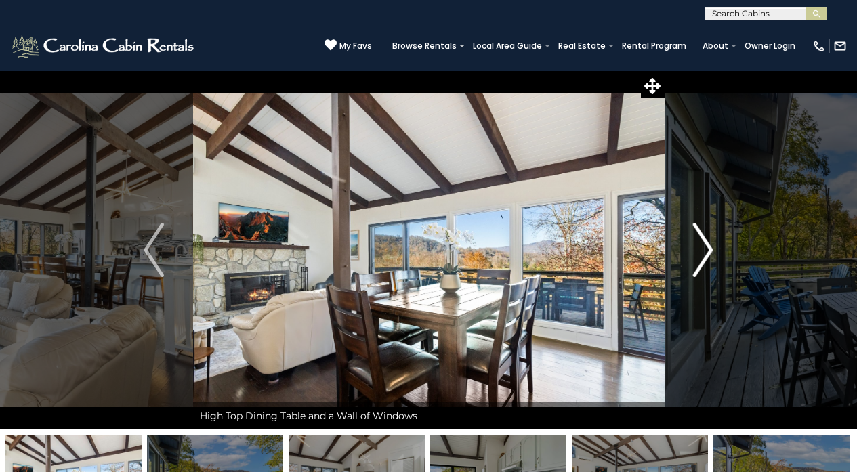
click at [710, 244] on img "Next" at bounding box center [703, 250] width 20 height 54
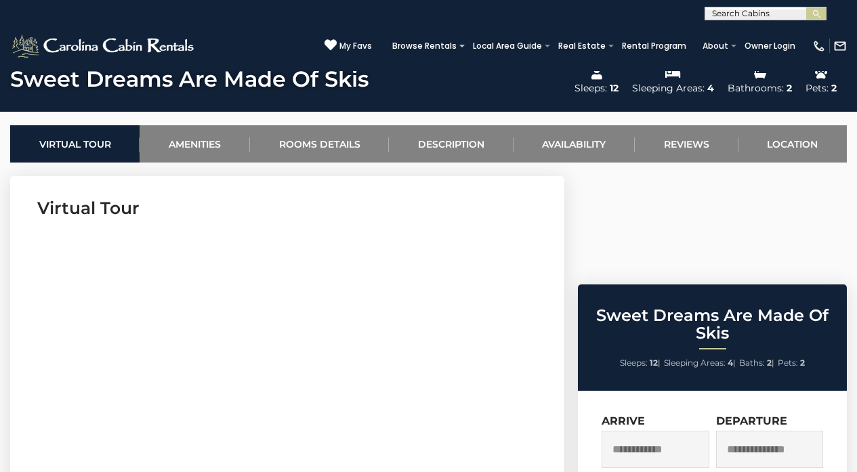
scroll to position [456, 0]
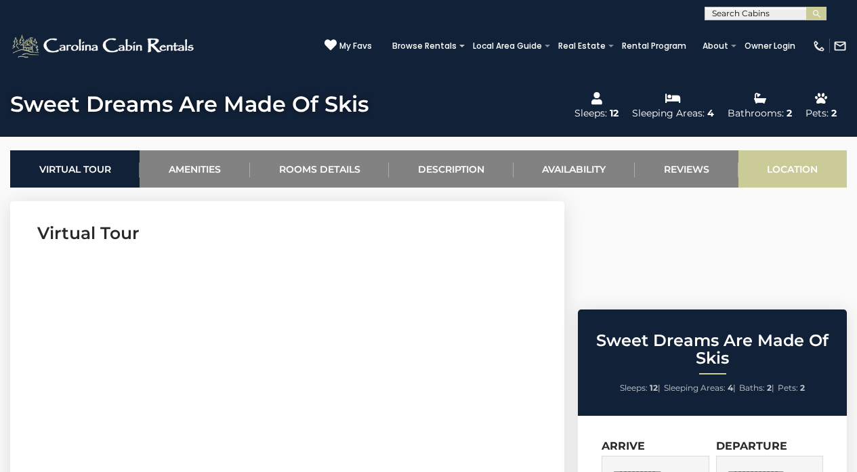
click at [790, 170] on link "Location" at bounding box center [792, 168] width 108 height 37
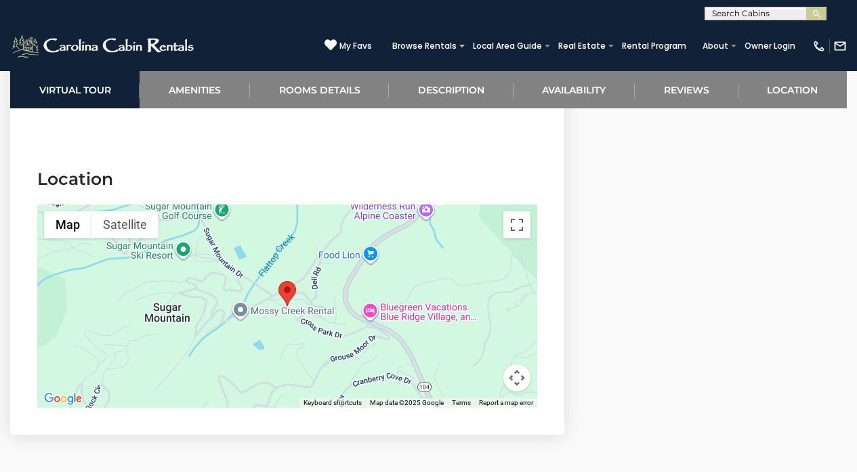
scroll to position [3181, 0]
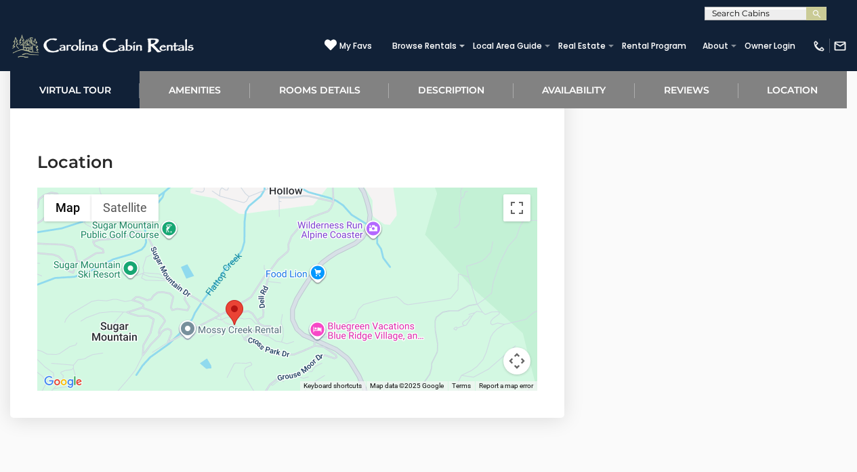
drag, startPoint x: 448, startPoint y: 244, endPoint x: 395, endPoint y: 282, distance: 65.2
click at [395, 282] on div at bounding box center [287, 289] width 500 height 203
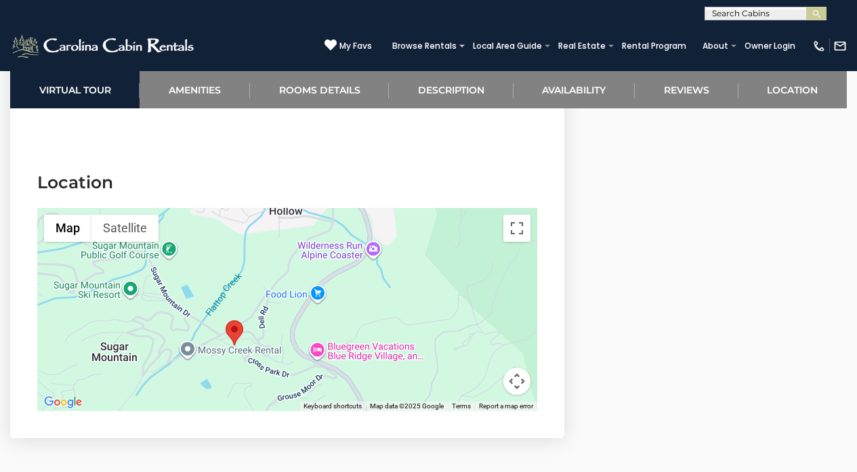
scroll to position [3163, 0]
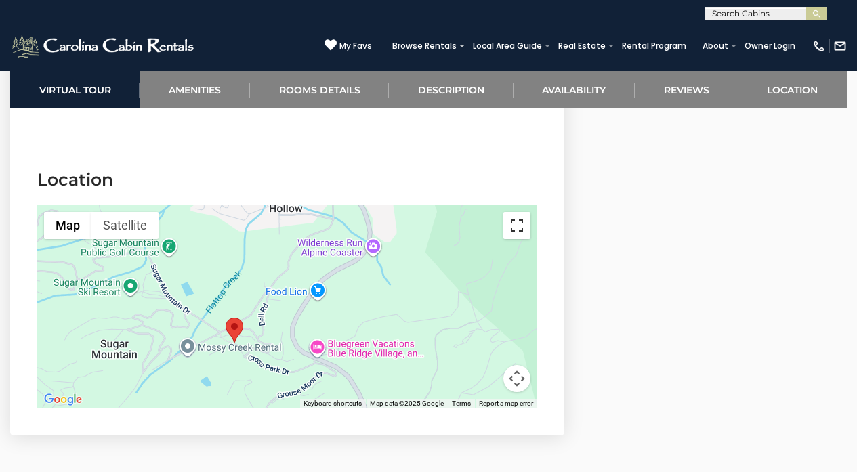
click at [520, 212] on button "Toggle fullscreen view" at bounding box center [516, 225] width 27 height 27
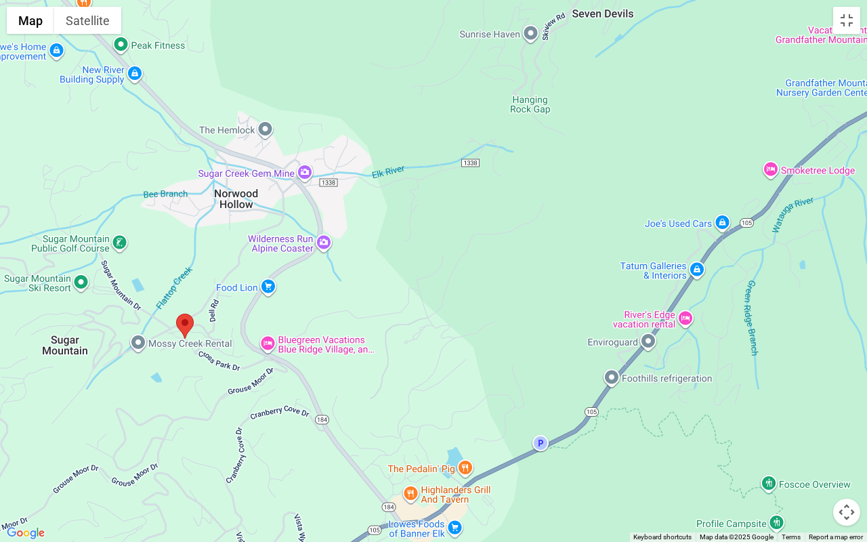
drag, startPoint x: 687, startPoint y: 284, endPoint x: 490, endPoint y: 316, distance: 199.6
click at [490, 316] on div at bounding box center [433, 271] width 867 height 542
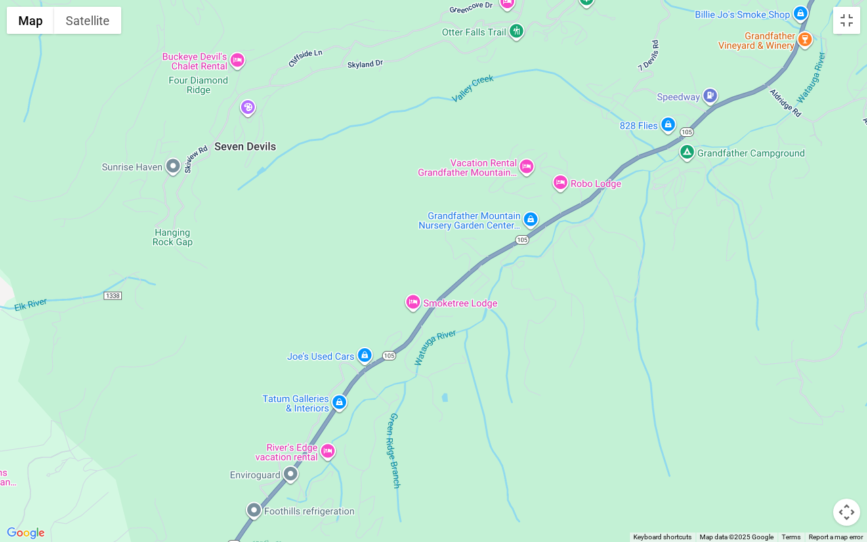
drag, startPoint x: 562, startPoint y: 199, endPoint x: 203, endPoint y: 330, distance: 382.2
click at [203, 331] on div at bounding box center [433, 271] width 867 height 542
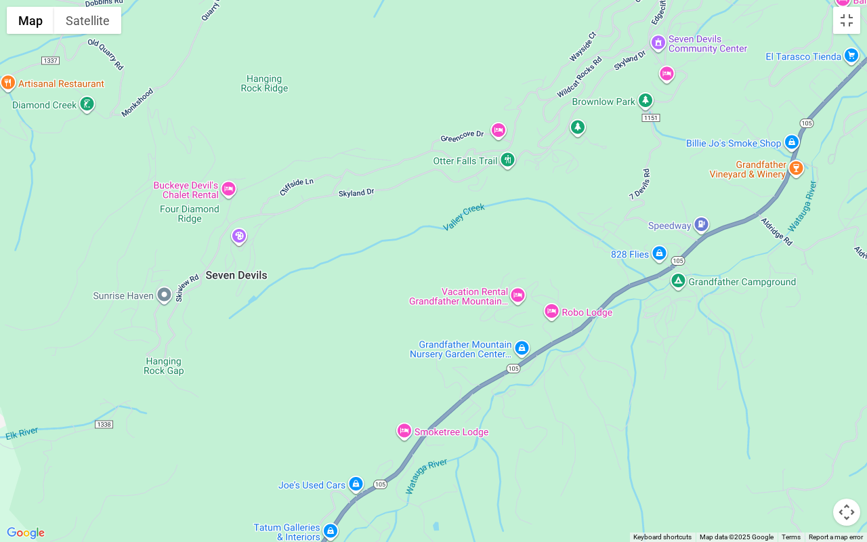
drag, startPoint x: 363, startPoint y: 225, endPoint x: 354, endPoint y: 356, distance: 131.0
click at [354, 356] on div at bounding box center [433, 271] width 867 height 542
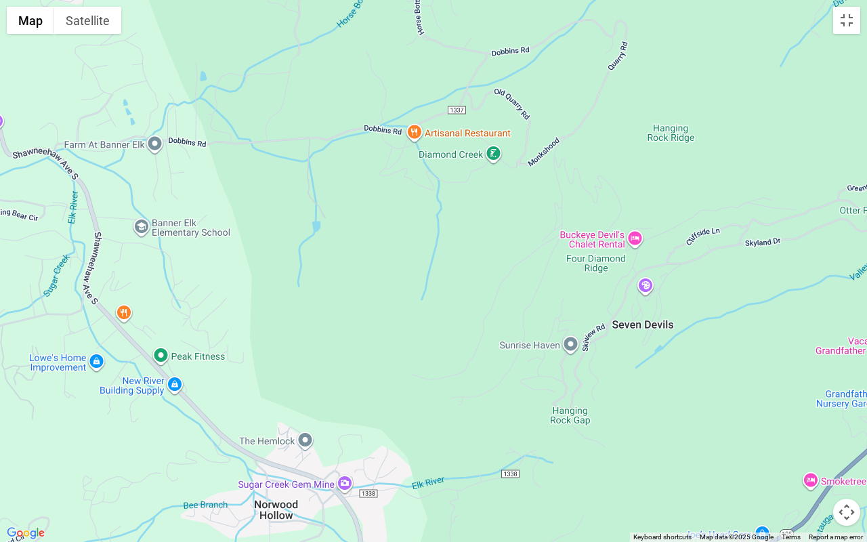
drag, startPoint x: 351, startPoint y: 328, endPoint x: 761, endPoint y: 379, distance: 412.8
click at [761, 379] on div at bounding box center [433, 271] width 867 height 542
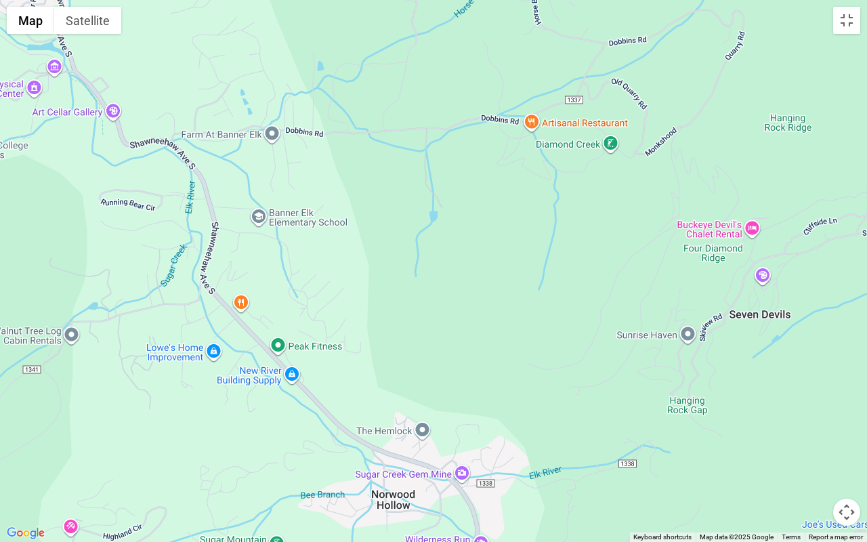
drag, startPoint x: 419, startPoint y: 357, endPoint x: 539, endPoint y: 346, distance: 120.4
click at [539, 346] on div at bounding box center [433, 271] width 867 height 542
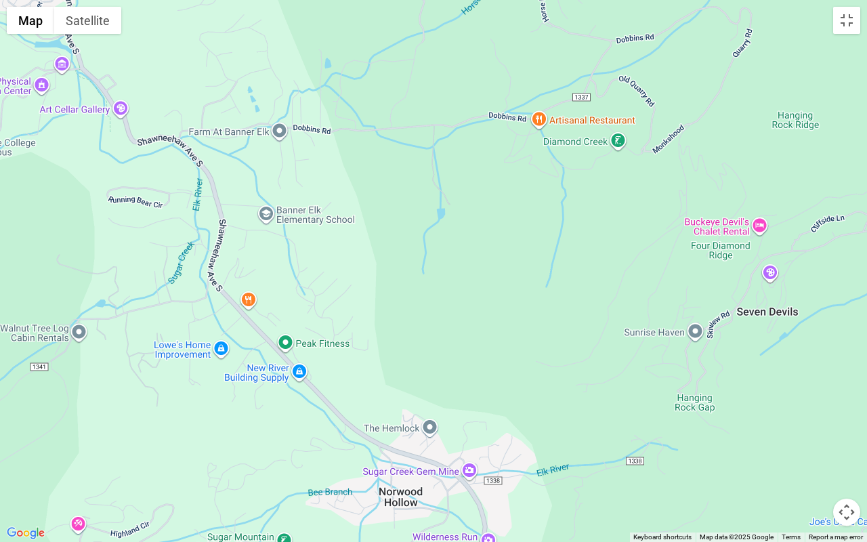
click at [553, 341] on div at bounding box center [433, 271] width 867 height 542
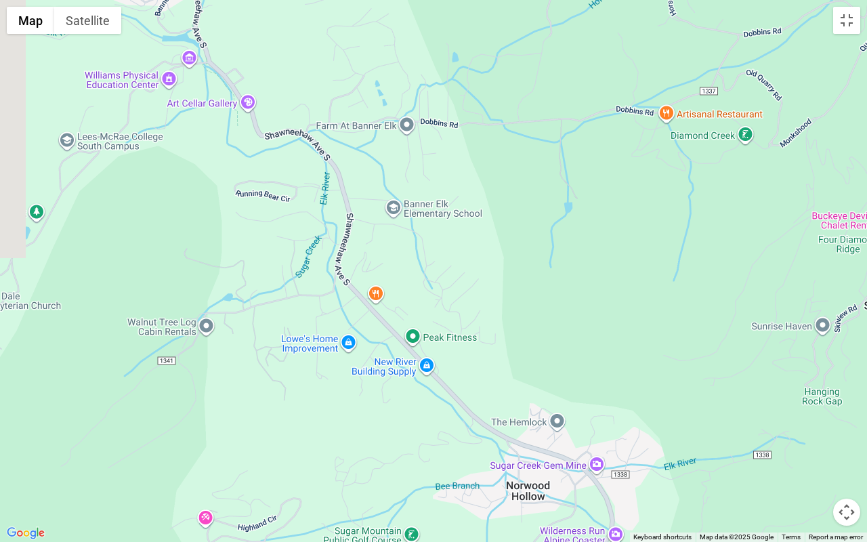
drag, startPoint x: 392, startPoint y: 297, endPoint x: 482, endPoint y: 295, distance: 90.1
click at [482, 295] on div at bounding box center [433, 271] width 867 height 542
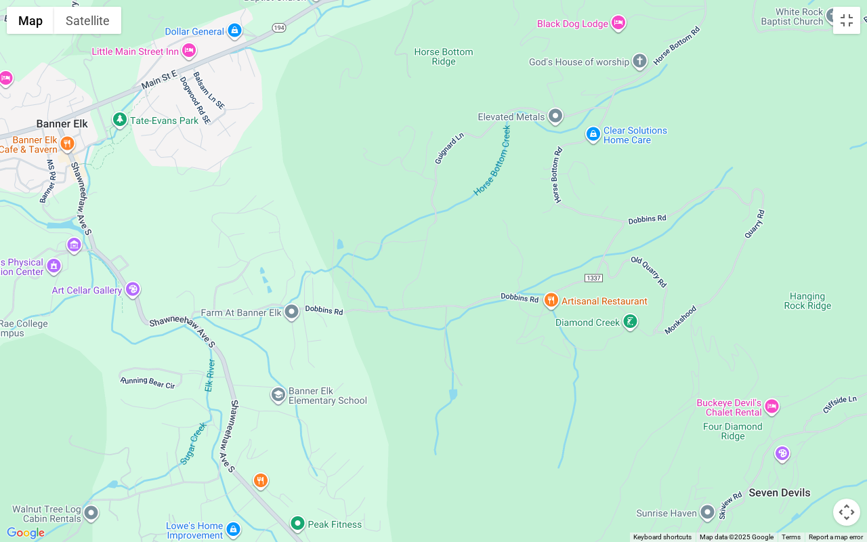
drag, startPoint x: 559, startPoint y: 287, endPoint x: 442, endPoint y: 473, distance: 219.4
click at [442, 471] on div at bounding box center [433, 271] width 867 height 542
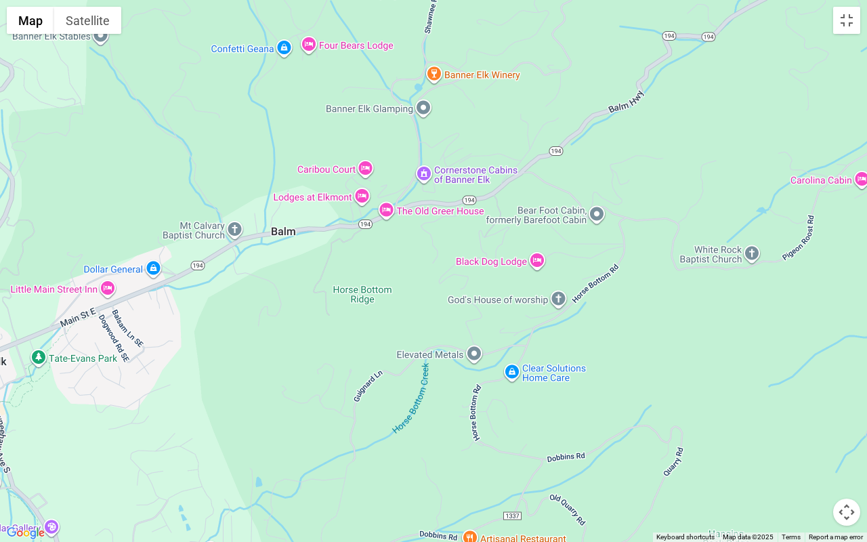
drag, startPoint x: 529, startPoint y: 318, endPoint x: 469, endPoint y: 528, distance: 217.8
click at [468, 471] on div at bounding box center [433, 271] width 867 height 542
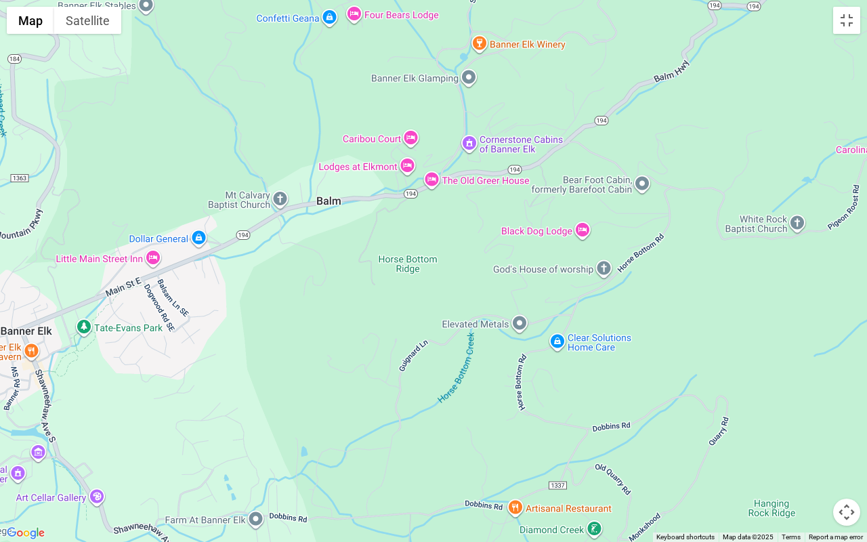
drag, startPoint x: 701, startPoint y: 337, endPoint x: 745, endPoint y: 245, distance: 101.5
click at [745, 245] on div at bounding box center [433, 271] width 867 height 542
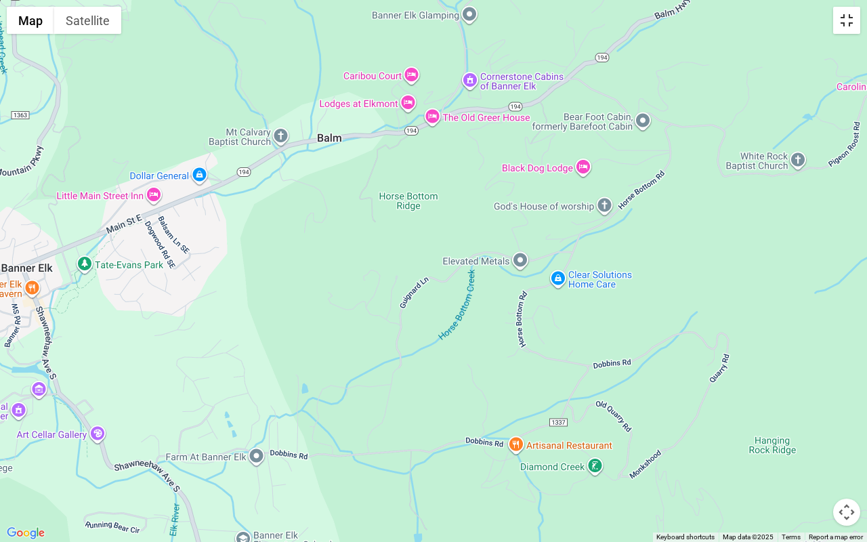
click at [848, 33] on button "Toggle fullscreen view" at bounding box center [846, 20] width 27 height 27
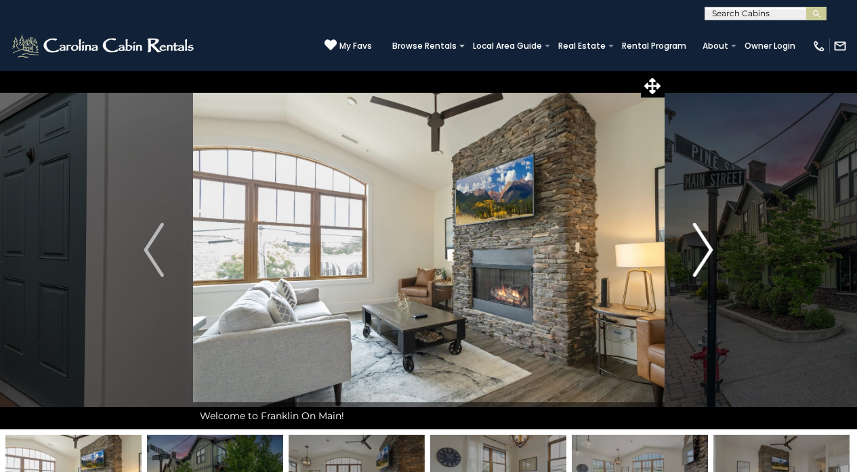
click at [701, 246] on img "Next" at bounding box center [703, 250] width 20 height 54
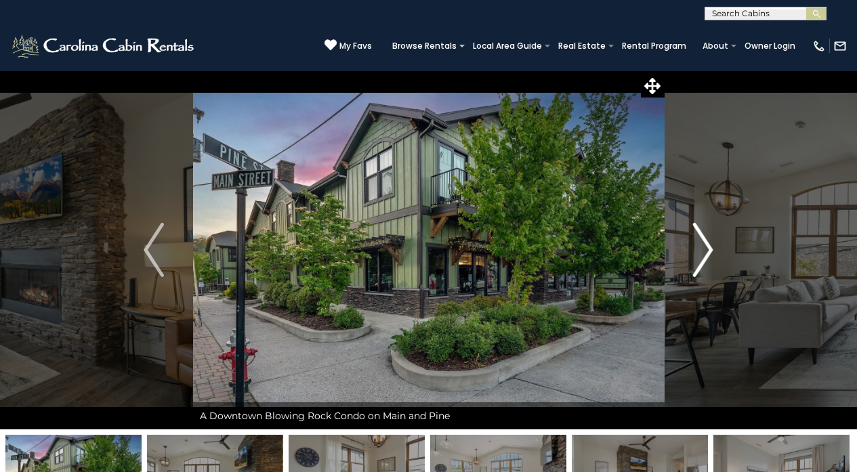
click at [701, 244] on img "Next" at bounding box center [703, 250] width 20 height 54
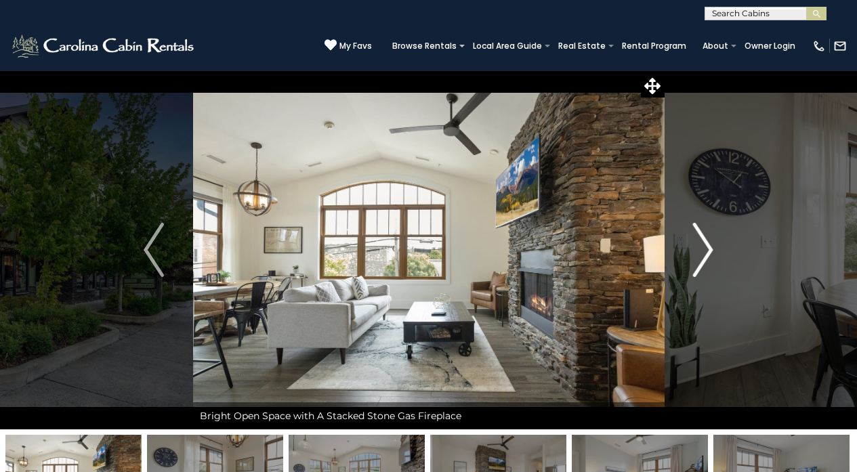
click at [701, 244] on img "Next" at bounding box center [703, 250] width 20 height 54
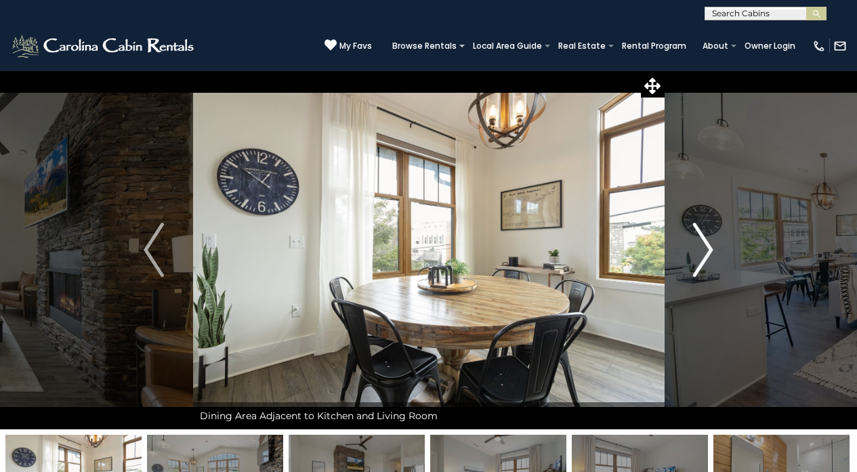
click at [701, 244] on img "Next" at bounding box center [703, 250] width 20 height 54
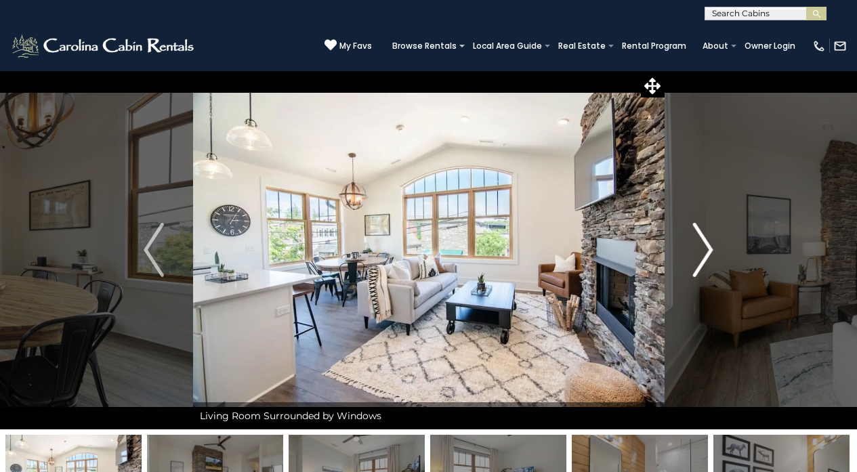
click at [701, 244] on img "Next" at bounding box center [703, 250] width 20 height 54
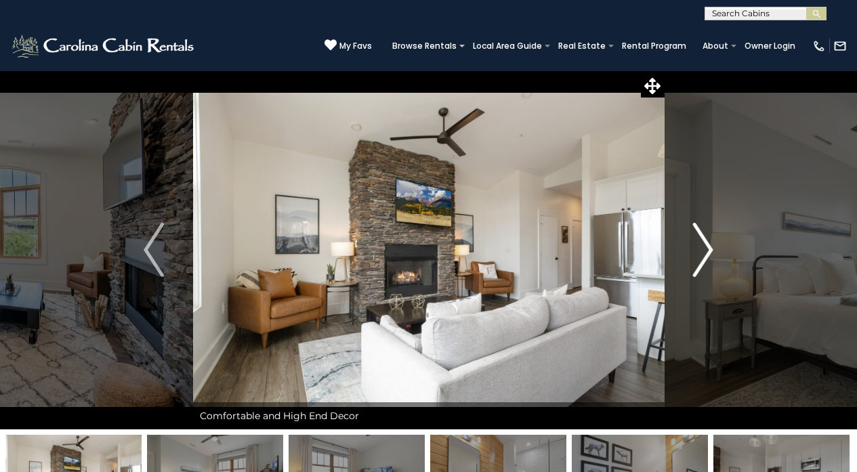
click at [701, 244] on img "Next" at bounding box center [703, 250] width 20 height 54
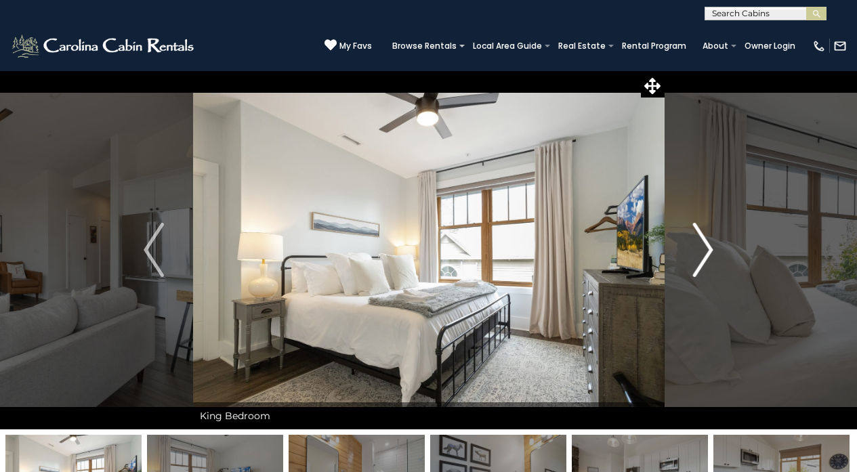
click at [701, 244] on img "Next" at bounding box center [703, 250] width 20 height 54
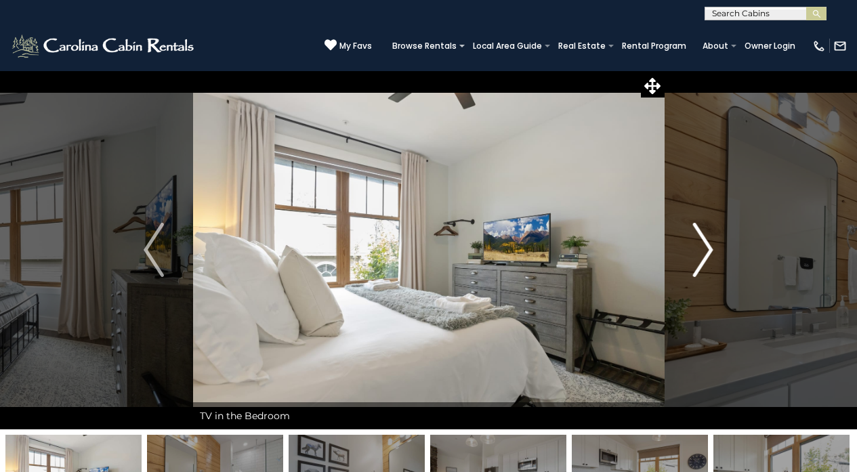
click at [701, 244] on img "Next" at bounding box center [703, 250] width 20 height 54
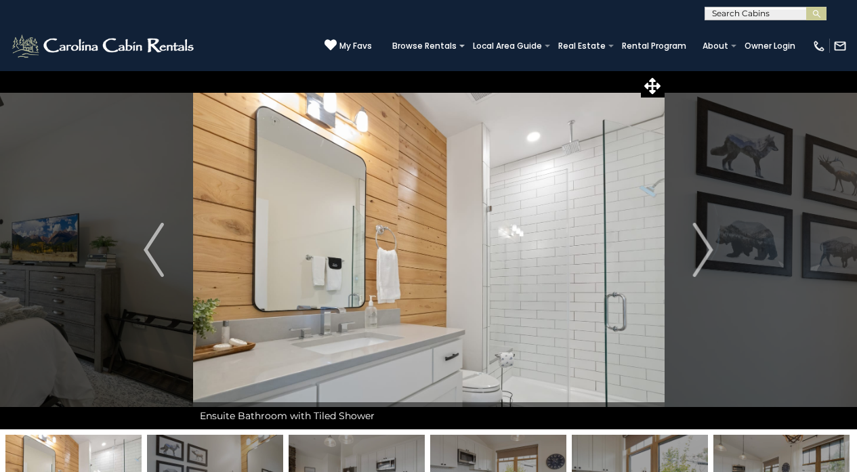
click at [359, 44] on span "My Favs" at bounding box center [355, 46] width 33 height 12
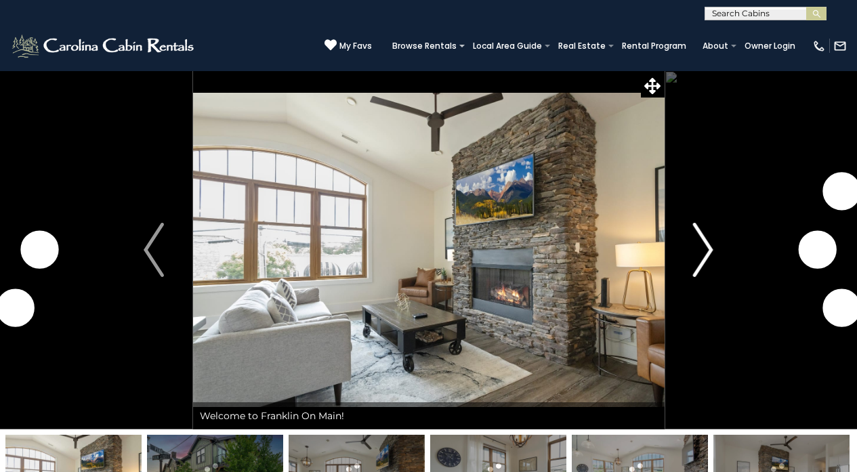
click at [689, 253] on button "Next" at bounding box center [703, 249] width 78 height 359
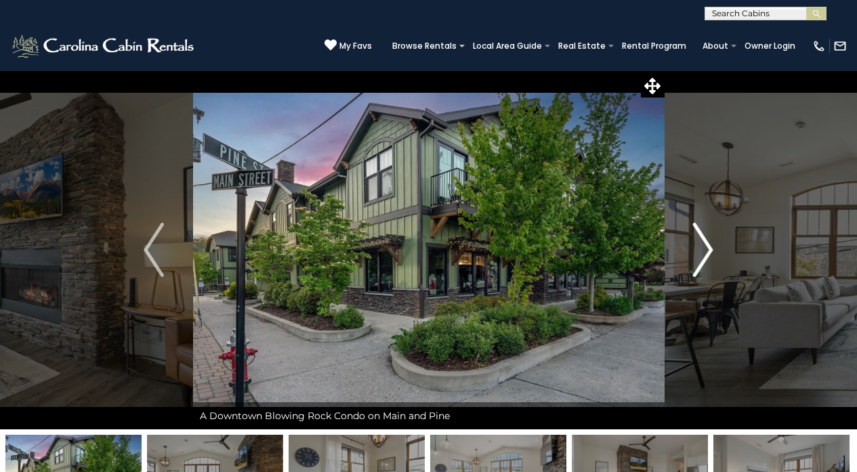
click at [689, 254] on button "Next" at bounding box center [703, 249] width 78 height 359
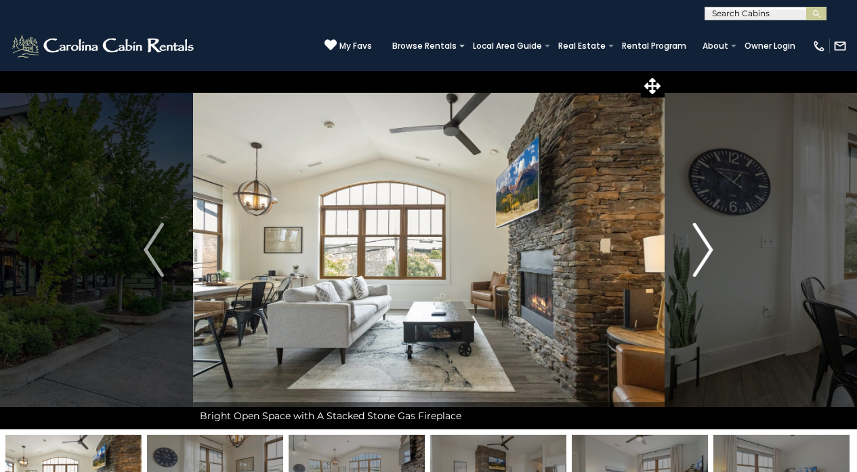
click at [701, 242] on img "Next" at bounding box center [703, 250] width 20 height 54
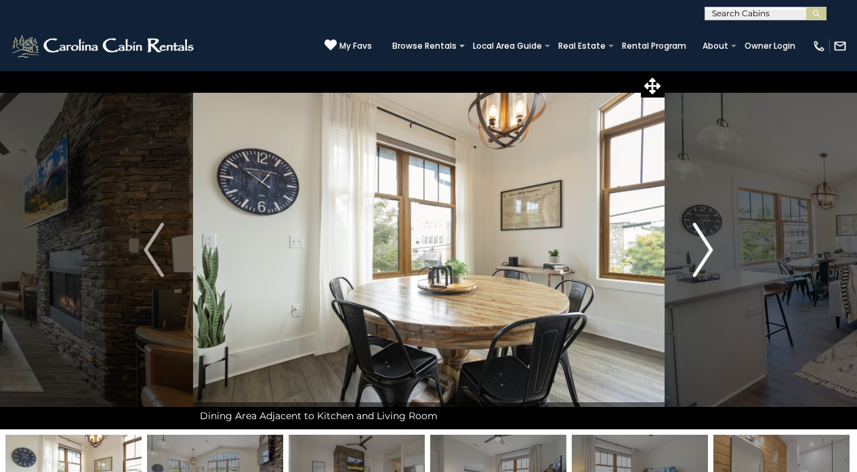
click at [701, 242] on img "Next" at bounding box center [703, 250] width 20 height 54
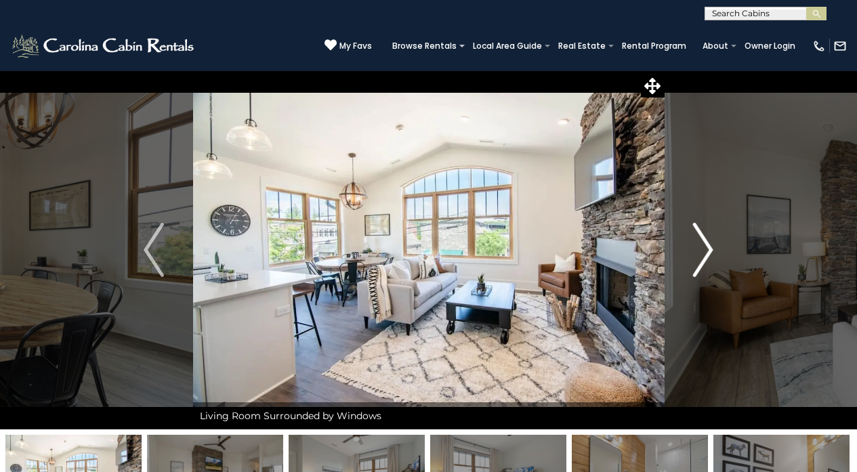
click at [701, 242] on img "Next" at bounding box center [703, 250] width 20 height 54
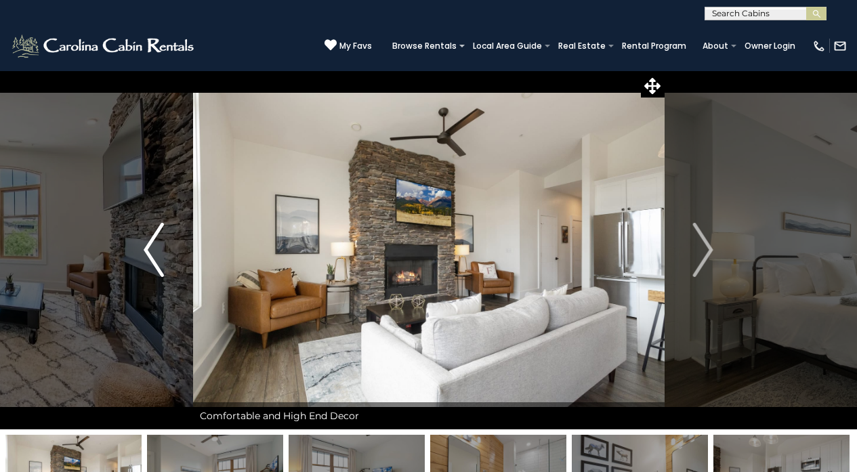
click at [150, 240] on img "Previous" at bounding box center [154, 250] width 20 height 54
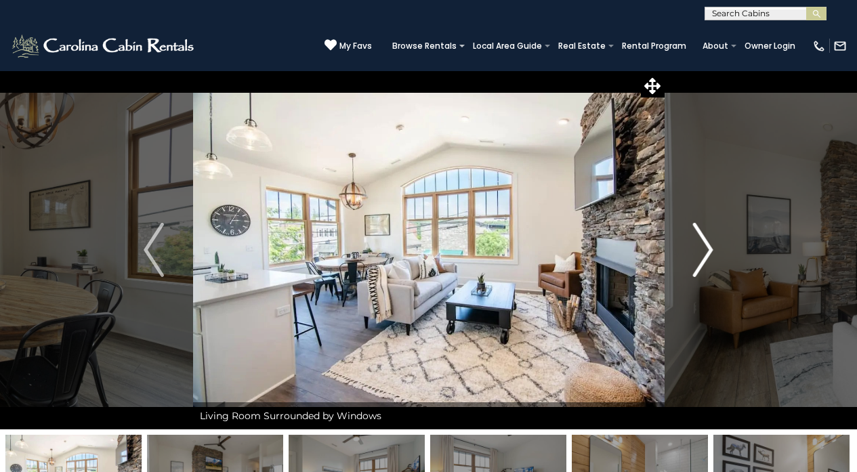
click at [705, 242] on img "Next" at bounding box center [703, 250] width 20 height 54
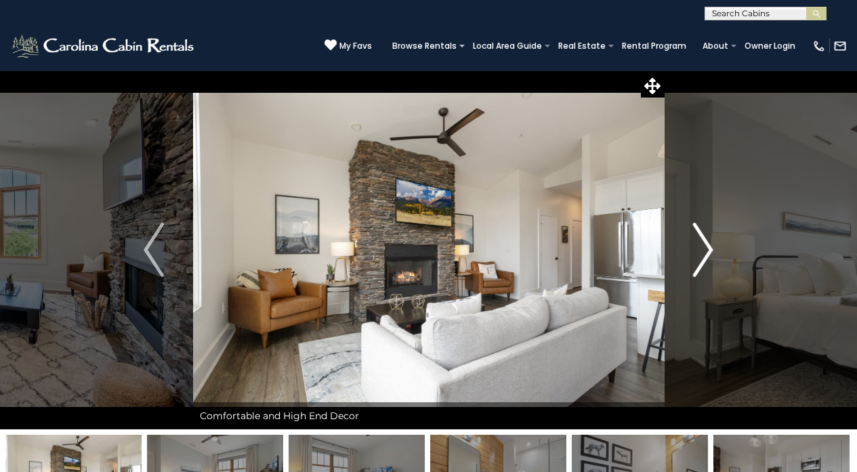
click at [705, 242] on img "Next" at bounding box center [703, 250] width 20 height 54
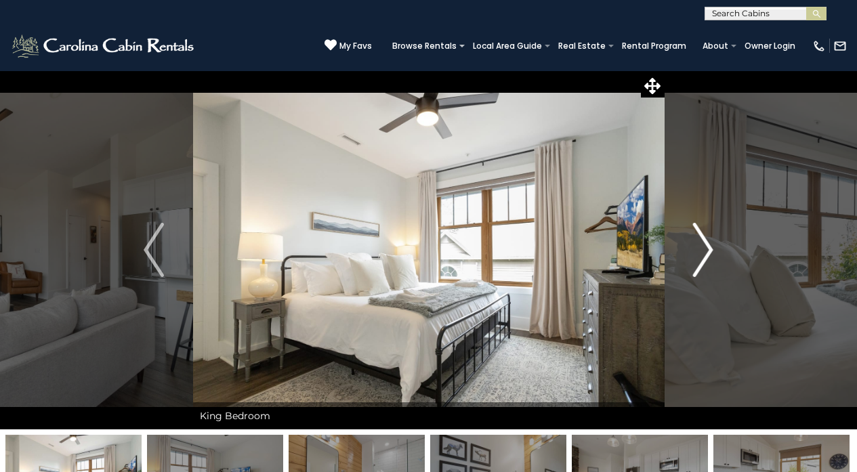
click at [702, 242] on img "Next" at bounding box center [703, 250] width 20 height 54
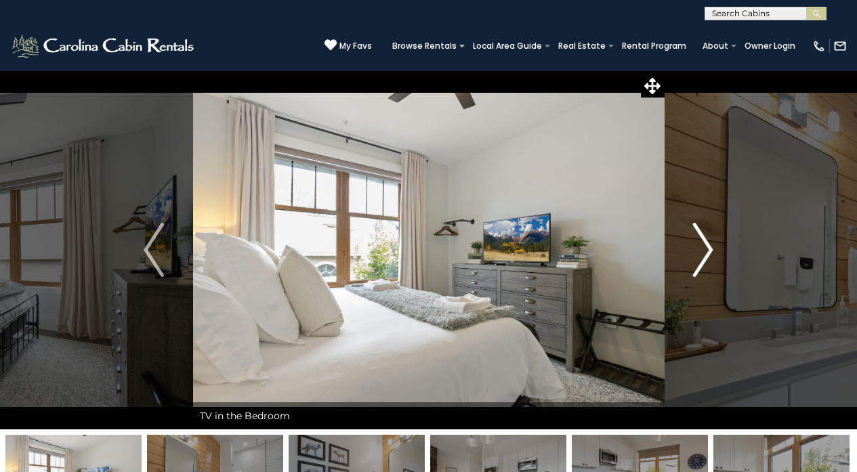
click at [702, 242] on img "Next" at bounding box center [703, 250] width 20 height 54
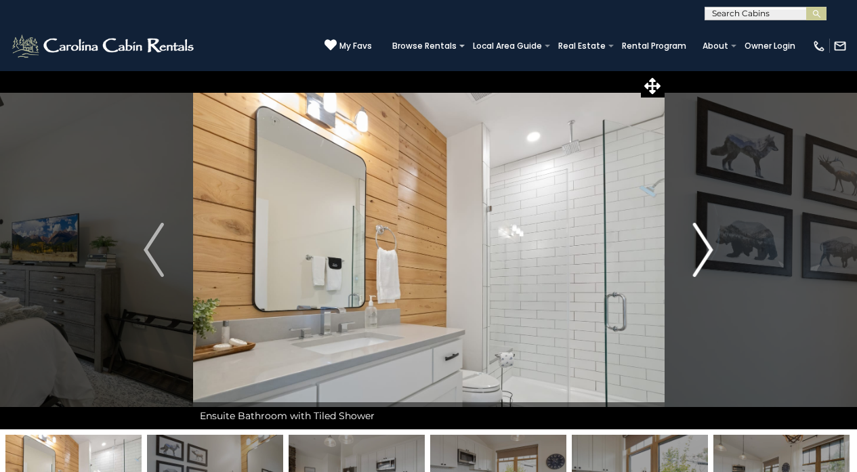
click at [702, 242] on img "Next" at bounding box center [703, 250] width 20 height 54
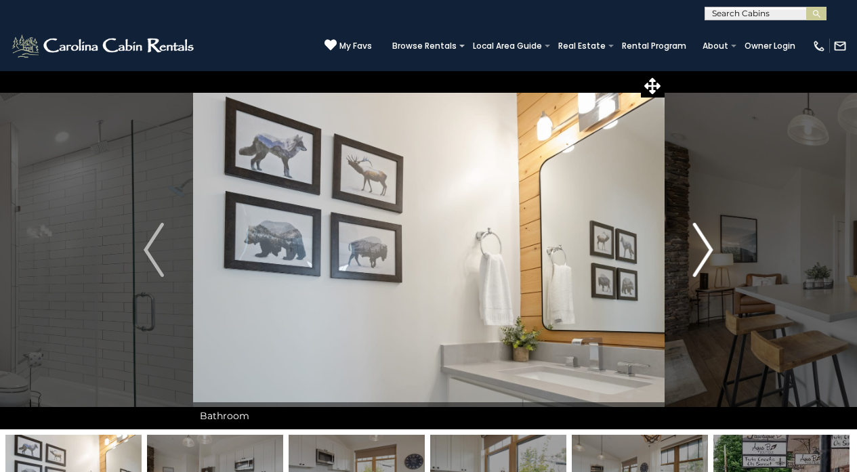
click at [702, 242] on img "Next" at bounding box center [703, 250] width 20 height 54
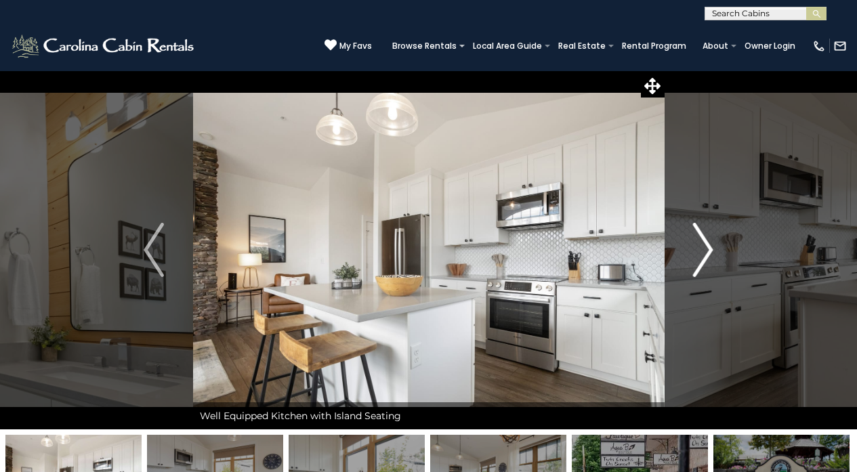
click at [702, 242] on img "Next" at bounding box center [703, 250] width 20 height 54
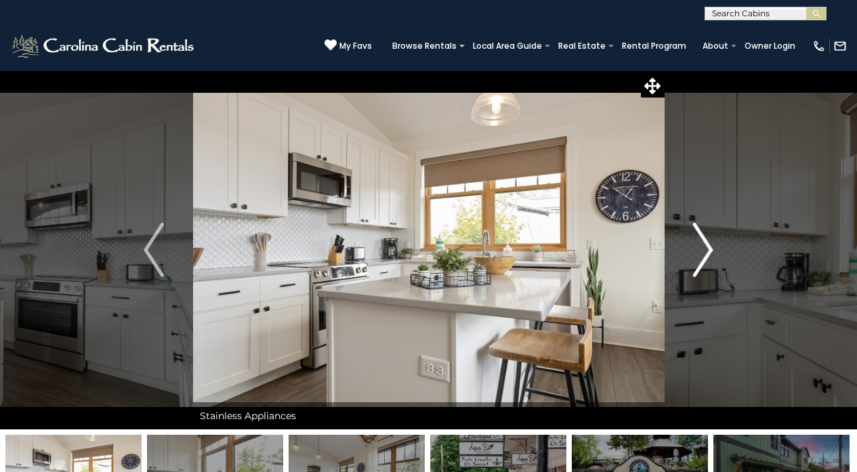
click at [702, 242] on img "Next" at bounding box center [703, 250] width 20 height 54
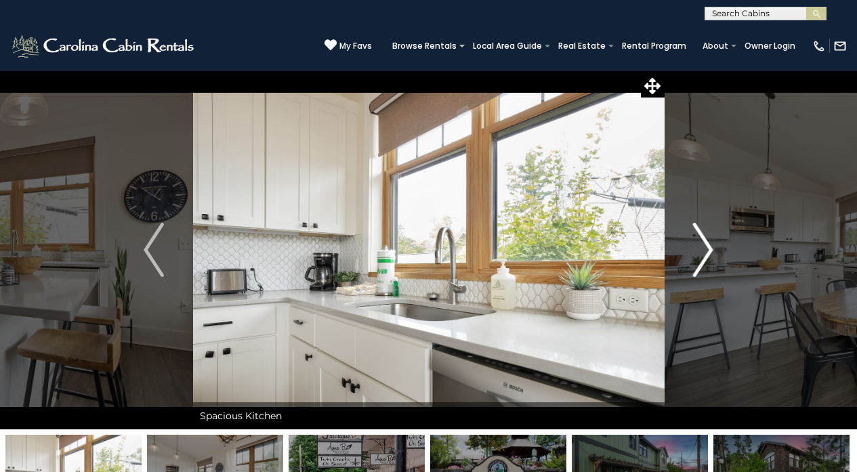
click at [702, 242] on img "Next" at bounding box center [703, 250] width 20 height 54
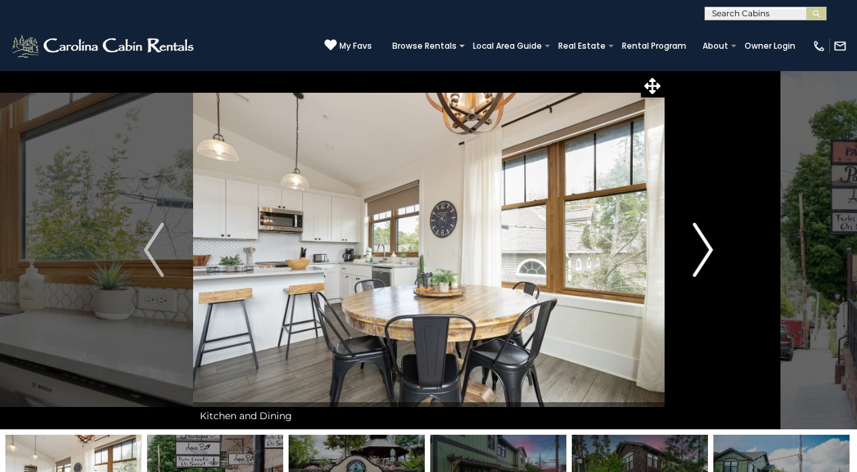
click at [702, 242] on img "Next" at bounding box center [703, 250] width 20 height 54
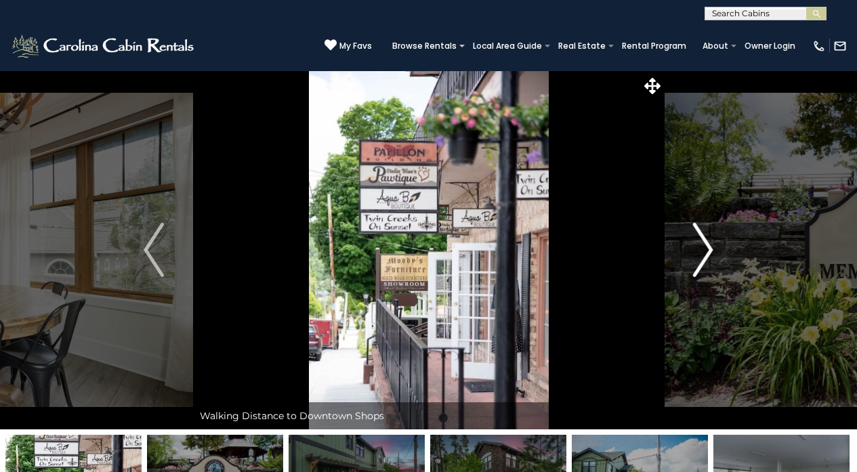
click at [702, 242] on img "Next" at bounding box center [703, 250] width 20 height 54
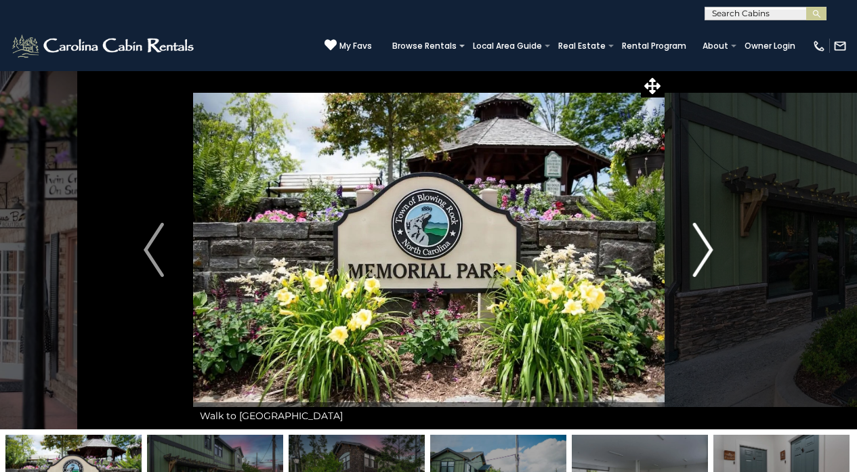
click at [702, 242] on img "Next" at bounding box center [703, 250] width 20 height 54
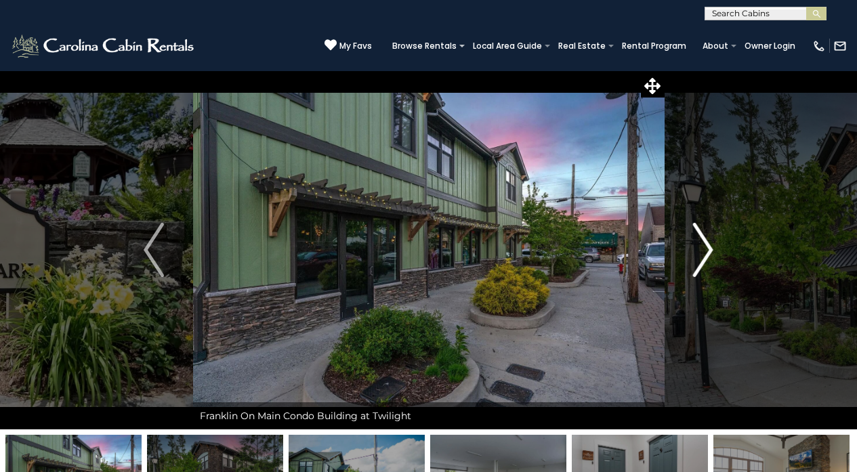
click at [702, 242] on img "Next" at bounding box center [703, 250] width 20 height 54
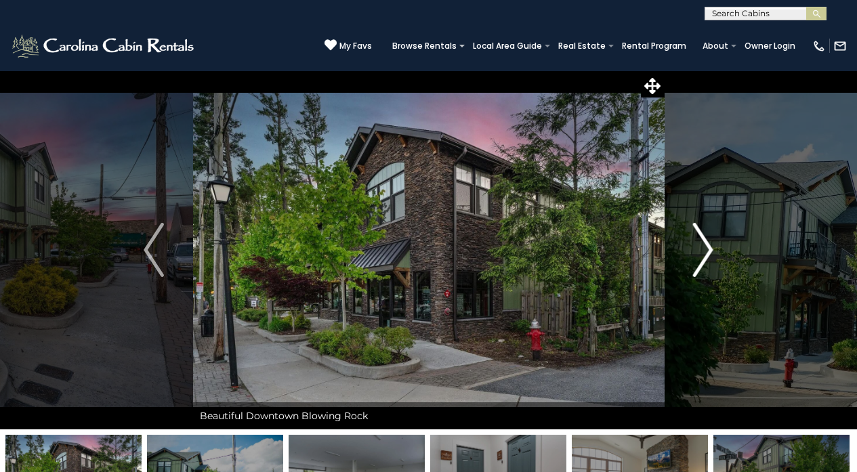
click at [702, 242] on img "Next" at bounding box center [703, 250] width 20 height 54
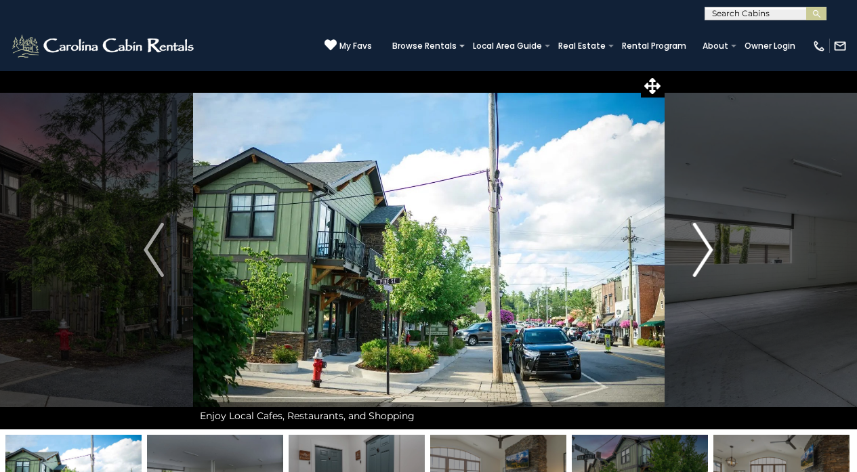
click at [702, 242] on img "Next" at bounding box center [703, 250] width 20 height 54
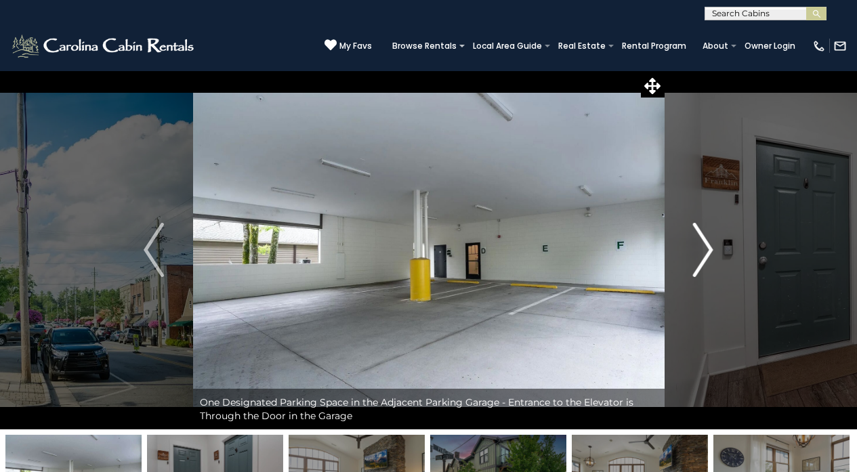
click at [702, 242] on img "Next" at bounding box center [703, 250] width 20 height 54
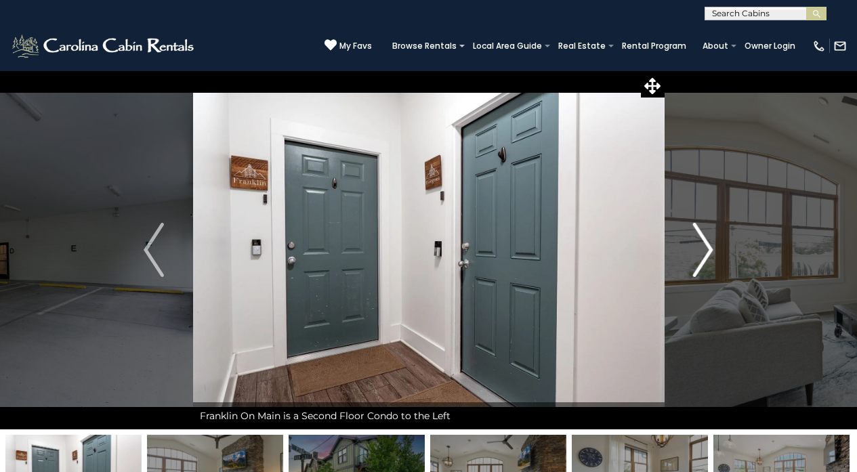
click at [702, 242] on img "Next" at bounding box center [703, 250] width 20 height 54
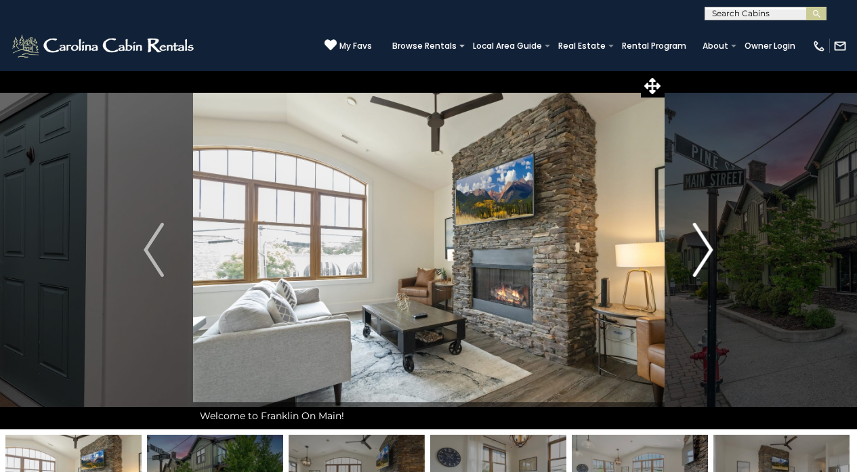
click at [702, 242] on img "Next" at bounding box center [703, 250] width 20 height 54
